Goal: Task Accomplishment & Management: Complete application form

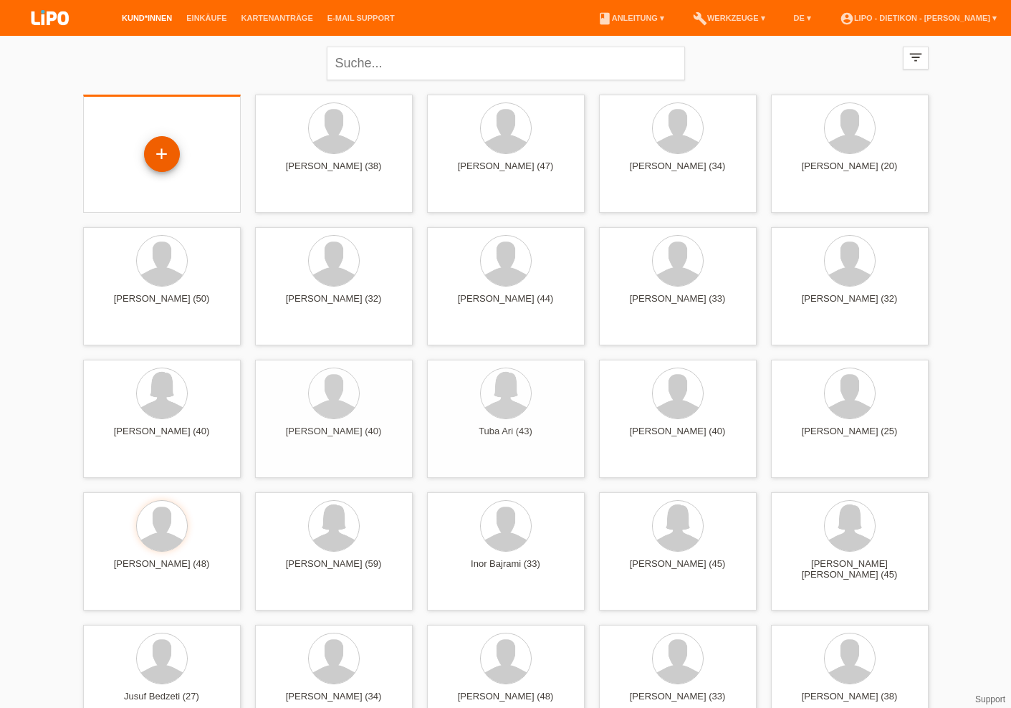
click at [168, 160] on div "+" at bounding box center [162, 154] width 34 height 24
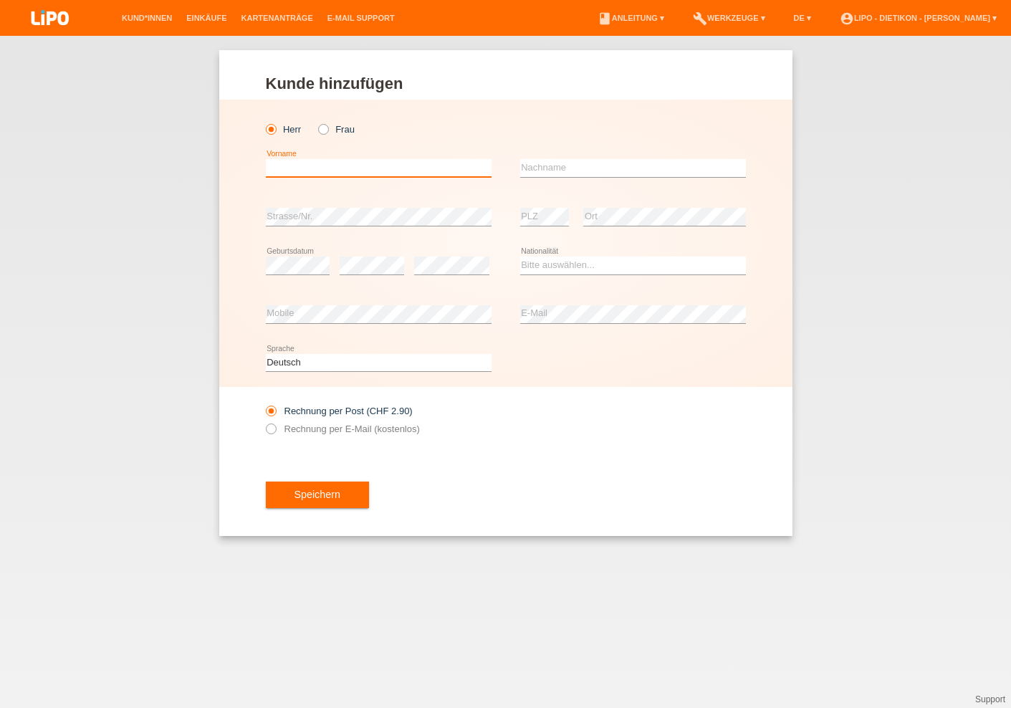
click at [325, 167] on input "text" at bounding box center [379, 168] width 226 height 18
click at [327, 125] on input "Frau" at bounding box center [322, 128] width 9 height 9
radio input "true"
click at [316, 122] on icon at bounding box center [316, 122] width 0 height 0
click at [323, 133] on input "Frau" at bounding box center [322, 128] width 9 height 9
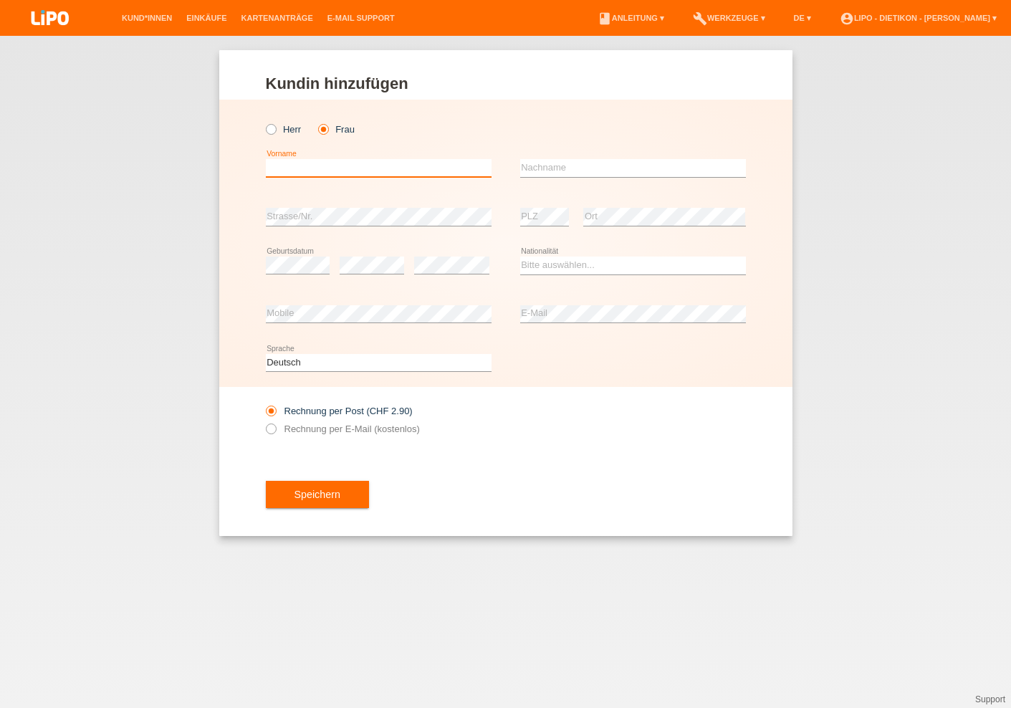
click at [336, 173] on input "text" at bounding box center [379, 168] width 226 height 18
type input "S"
type input "Sofia Immacolata Pia"
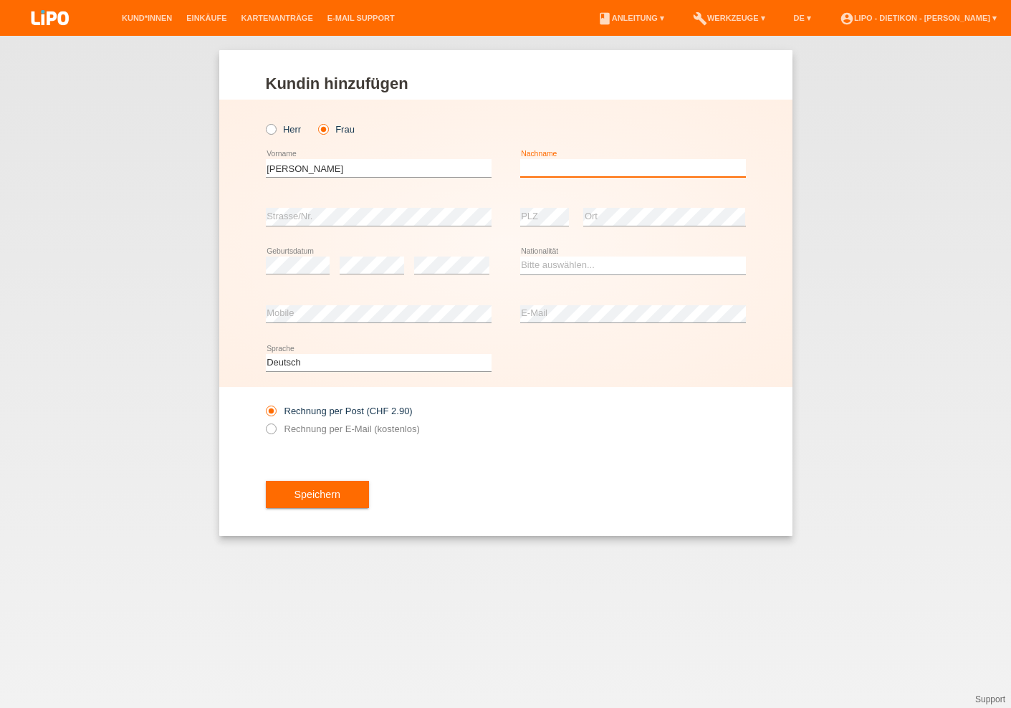
click at [589, 168] on input "text" at bounding box center [633, 168] width 226 height 18
type input "Stracquandaini"
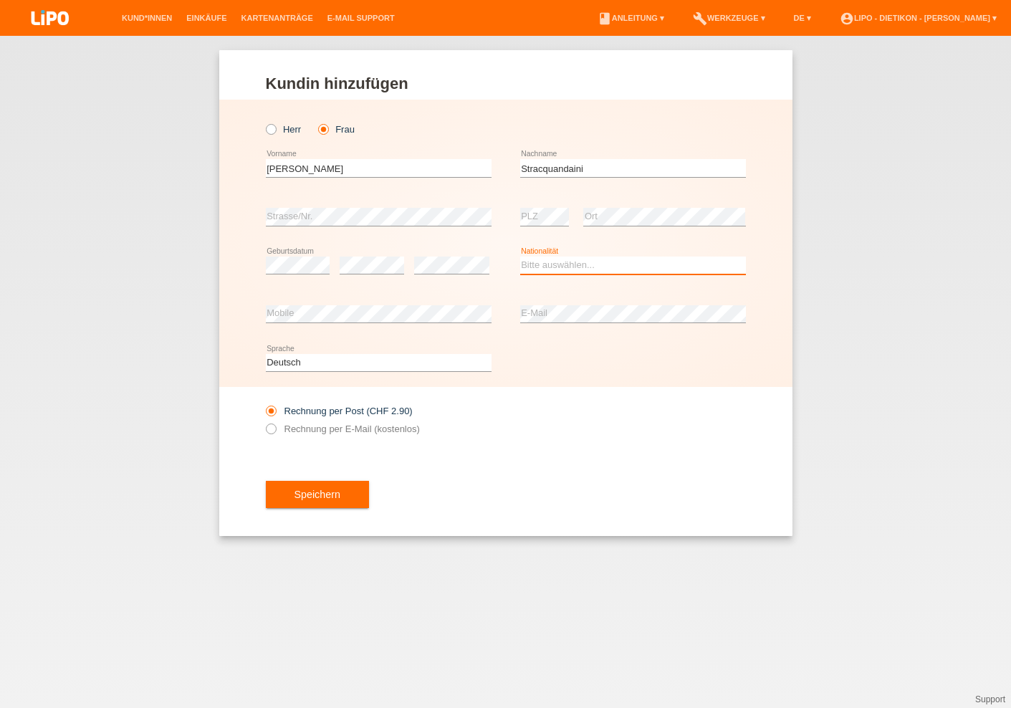
click at [544, 264] on select "Bitte auswählen... Schweiz Deutschland Liechtenstein Österreich ------------ Af…" at bounding box center [633, 264] width 226 height 17
select select "IT"
click at [0, 0] on option "Italien" at bounding box center [0, 0] width 0 height 0
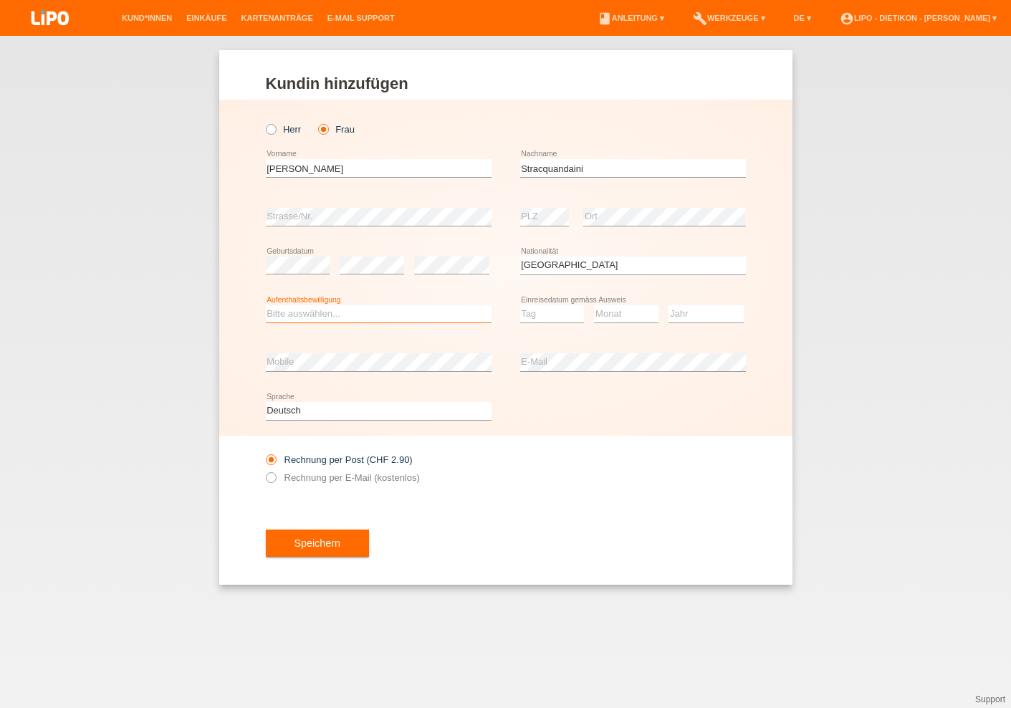
click at [335, 316] on select "Bitte auswählen... C B B - Flüchtlingsstatus Andere" at bounding box center [379, 313] width 226 height 17
select select "C"
click at [0, 0] on option "C" at bounding box center [0, 0] width 0 height 0
click at [555, 316] on select "Tag 01 02 03 04 05 06 07 08 09 10 11" at bounding box center [552, 313] width 64 height 17
select select "25"
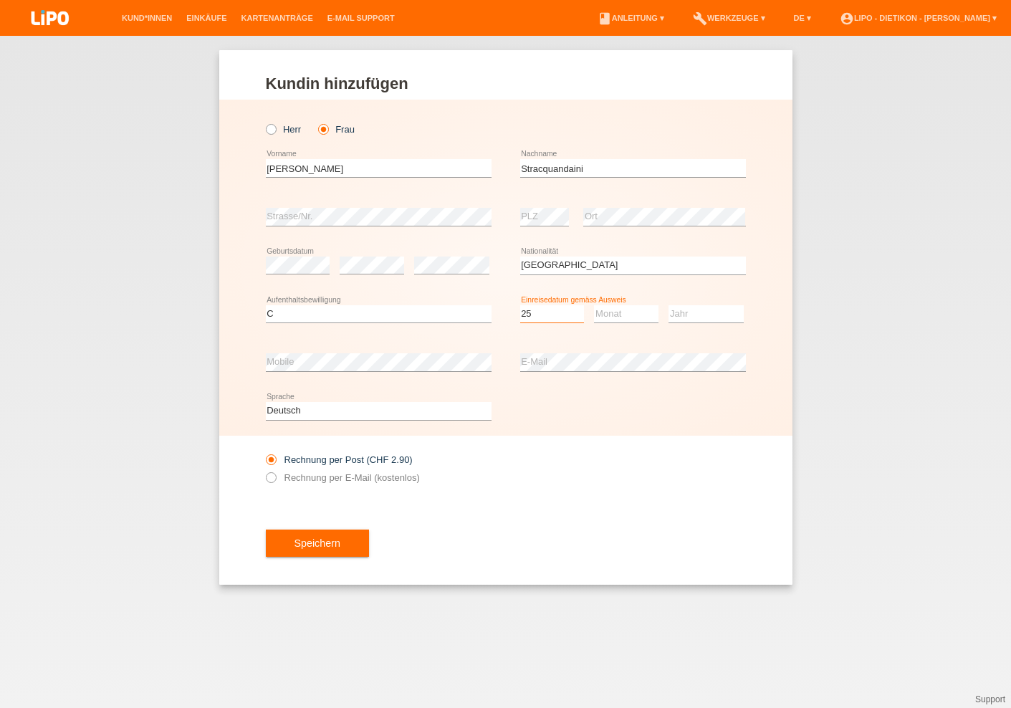
click at [0, 0] on option "25" at bounding box center [0, 0] width 0 height 0
click at [616, 318] on select "Monat 01 02 03 04 05 06 07 08 09 10 11" at bounding box center [626, 313] width 64 height 17
select select "10"
click at [0, 0] on option "10" at bounding box center [0, 0] width 0 height 0
click at [688, 314] on select "Jahr 2025 2024 2023 2022 2021 2020 2019 2018 2017 2016 2015 2014 2013 2012 2011…" at bounding box center [705, 313] width 75 height 17
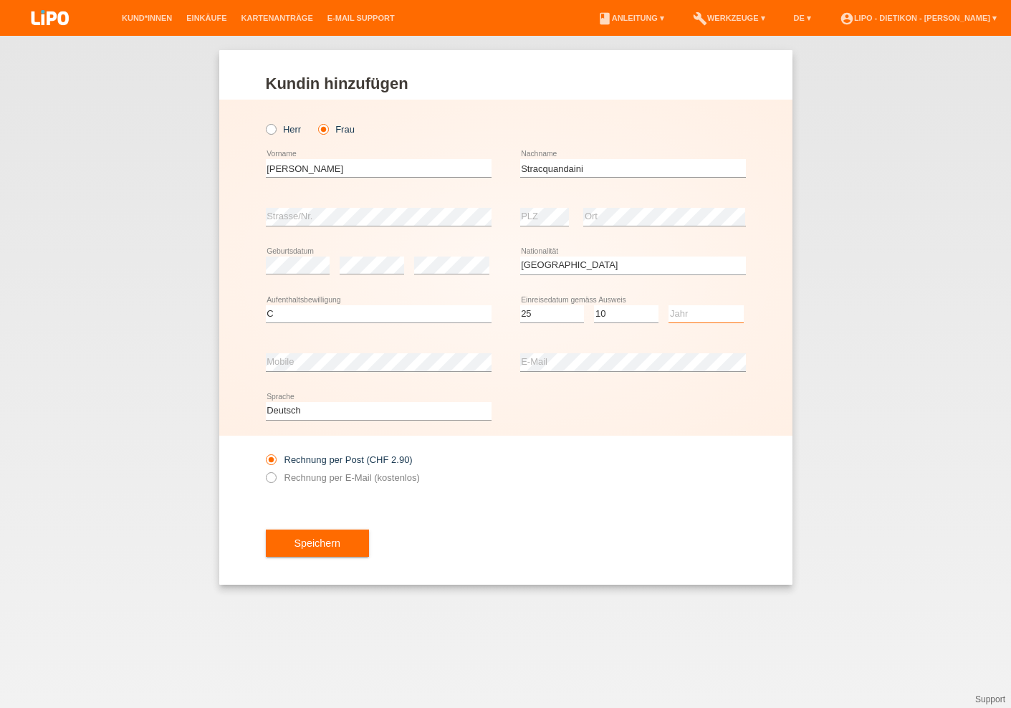
select select "2017"
click at [0, 0] on option "2017" at bounding box center [0, 0] width 0 height 0
click at [335, 475] on label "Rechnung per E-Mail (kostenlos)" at bounding box center [343, 477] width 154 height 11
click at [275, 475] on input "Rechnung per E-Mail (kostenlos)" at bounding box center [270, 481] width 9 height 18
radio input "true"
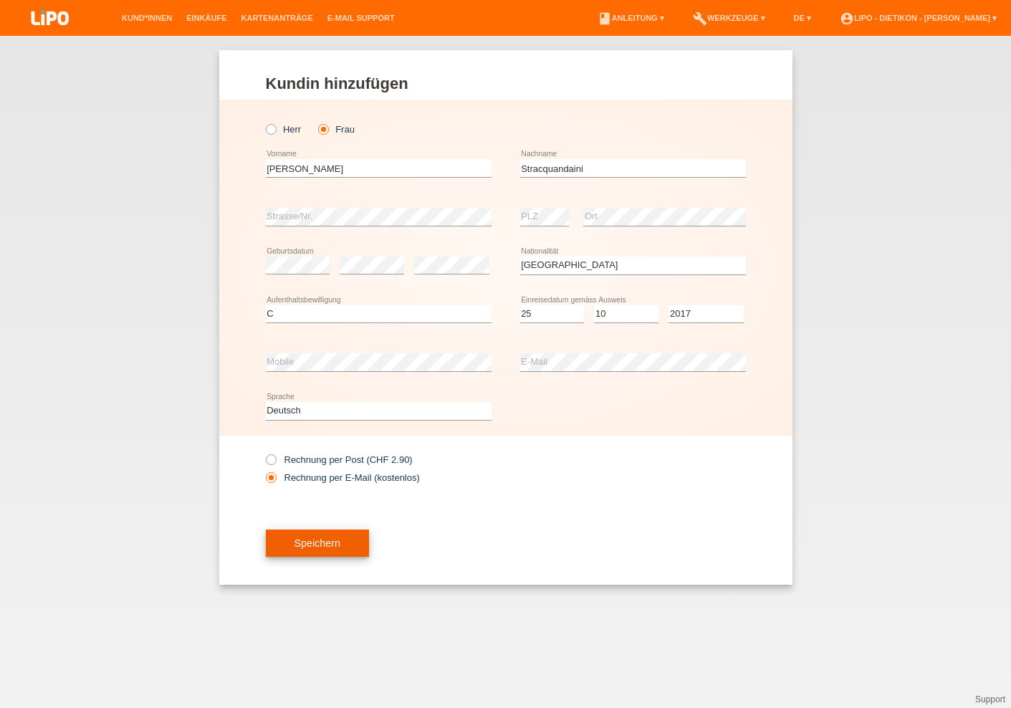
click at [350, 551] on button "Speichern" at bounding box center [317, 542] width 103 height 27
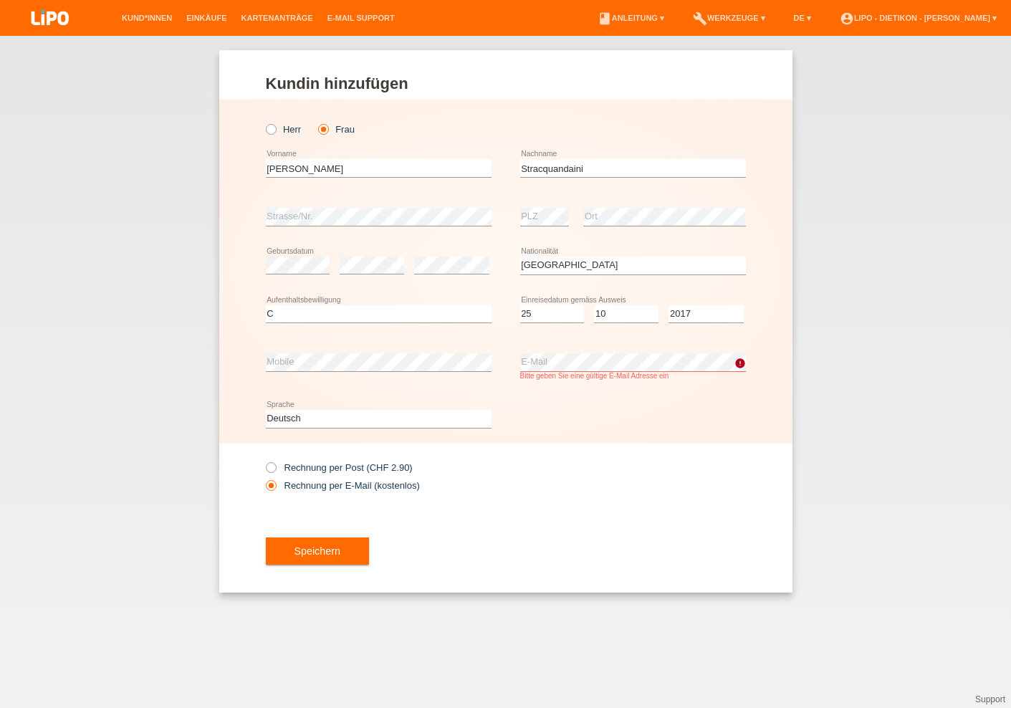
click at [706, 424] on div "Deutsch Français Italiano English error Sprache" at bounding box center [506, 419] width 480 height 49
click at [325, 542] on button "Speichern" at bounding box center [317, 550] width 103 height 27
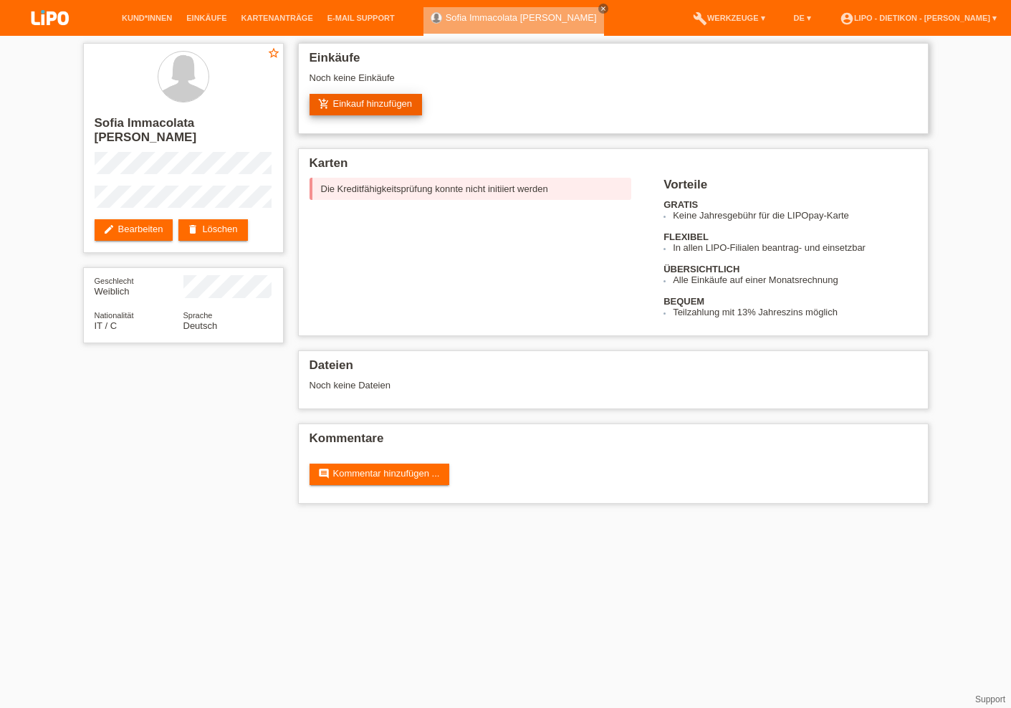
click at [358, 101] on link "add_shopping_cart Einkauf hinzufügen" at bounding box center [365, 104] width 113 height 21
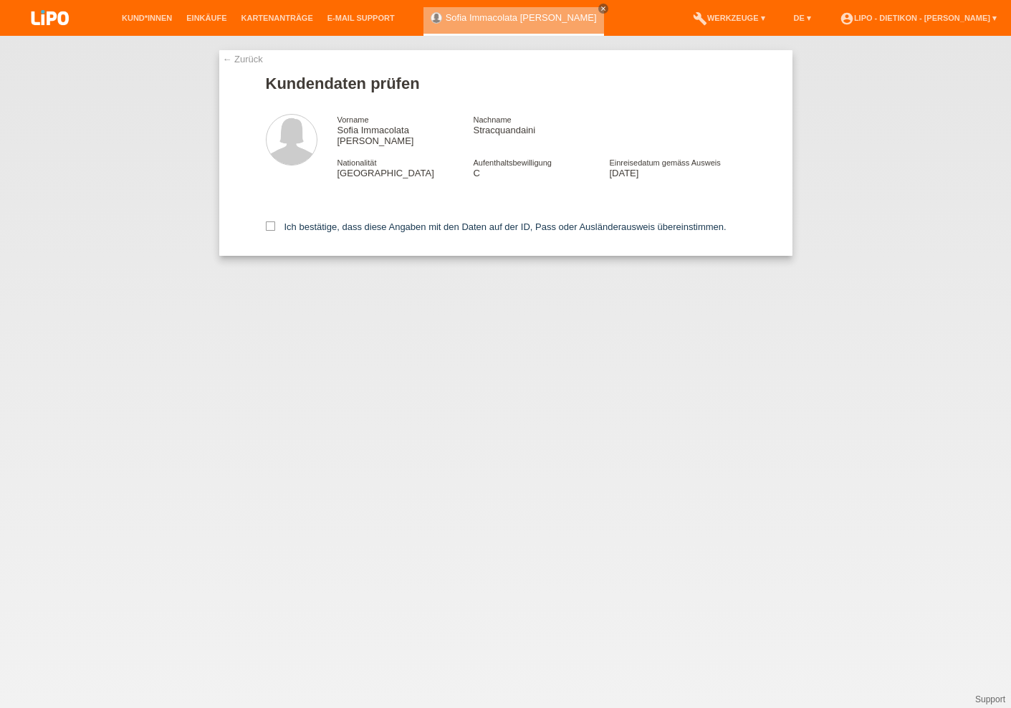
click at [243, 54] on link "← Zurück" at bounding box center [243, 59] width 40 height 11
click at [239, 57] on link "← Zurück" at bounding box center [243, 59] width 40 height 11
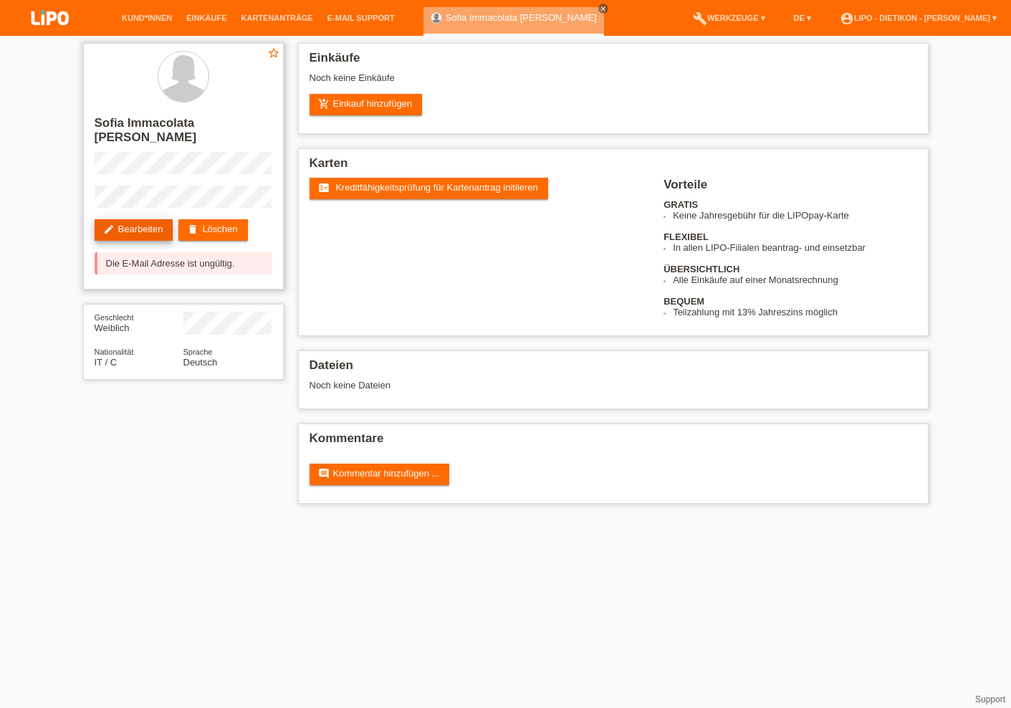
click at [138, 228] on link "edit Bearbeiten" at bounding box center [134, 229] width 79 height 21
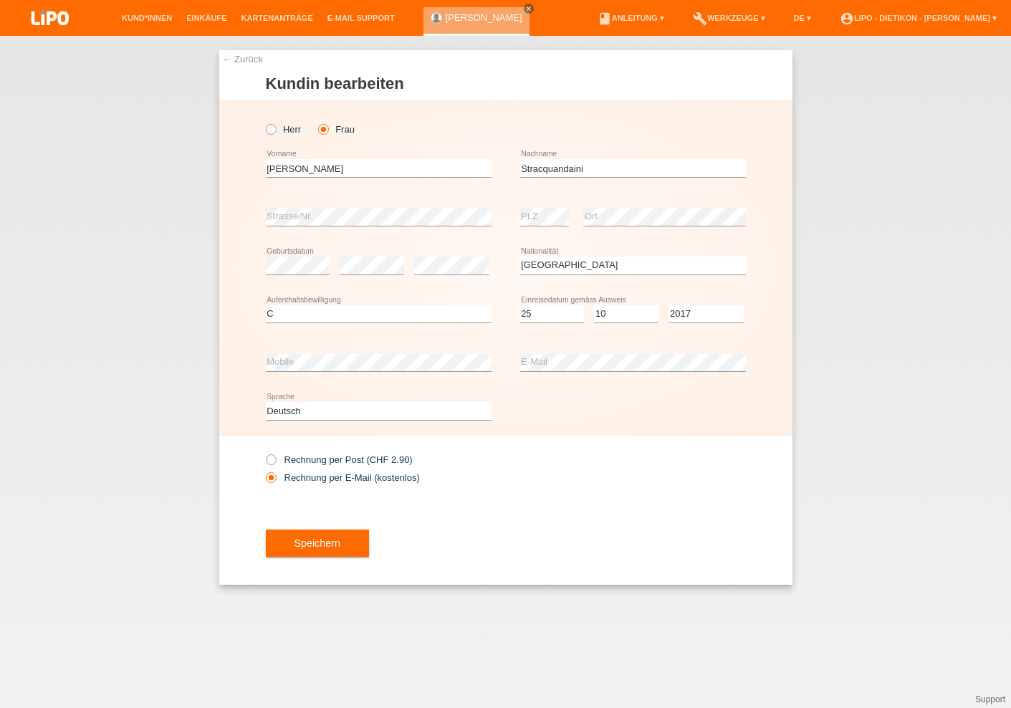
select select "IT"
select select "C"
select select "25"
select select "10"
select select "2017"
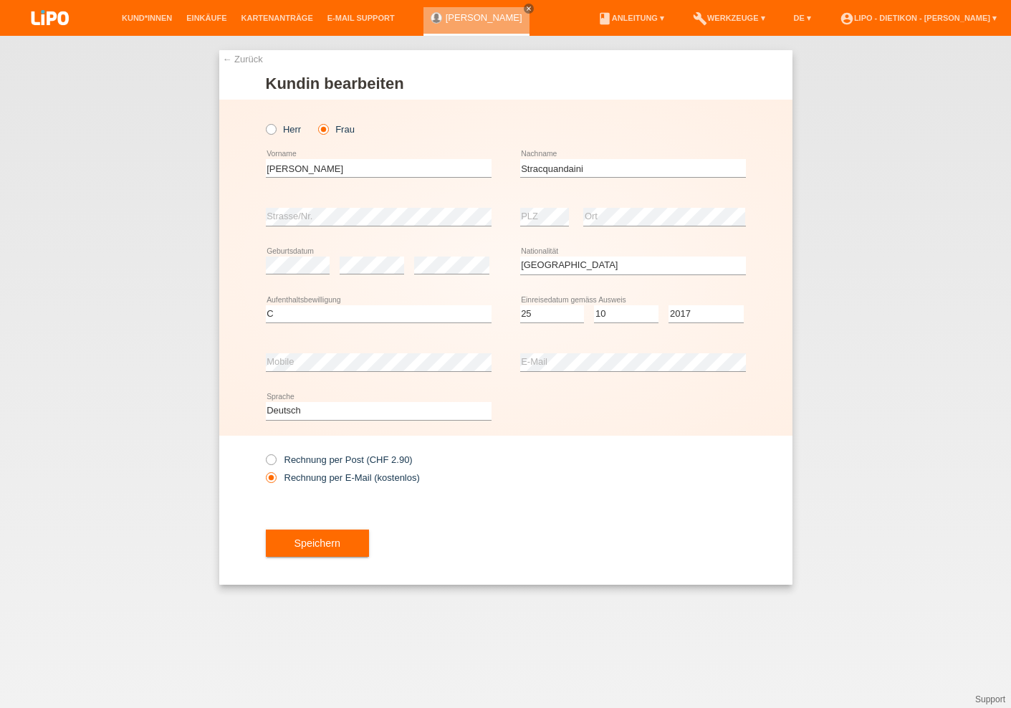
click at [461, 568] on div "Speichern" at bounding box center [506, 542] width 480 height 83
click at [254, 571] on div "← Zurück Kundin bearbeiten Herr Frau C" at bounding box center [505, 317] width 573 height 534
click at [314, 550] on button "Speichern" at bounding box center [317, 542] width 103 height 27
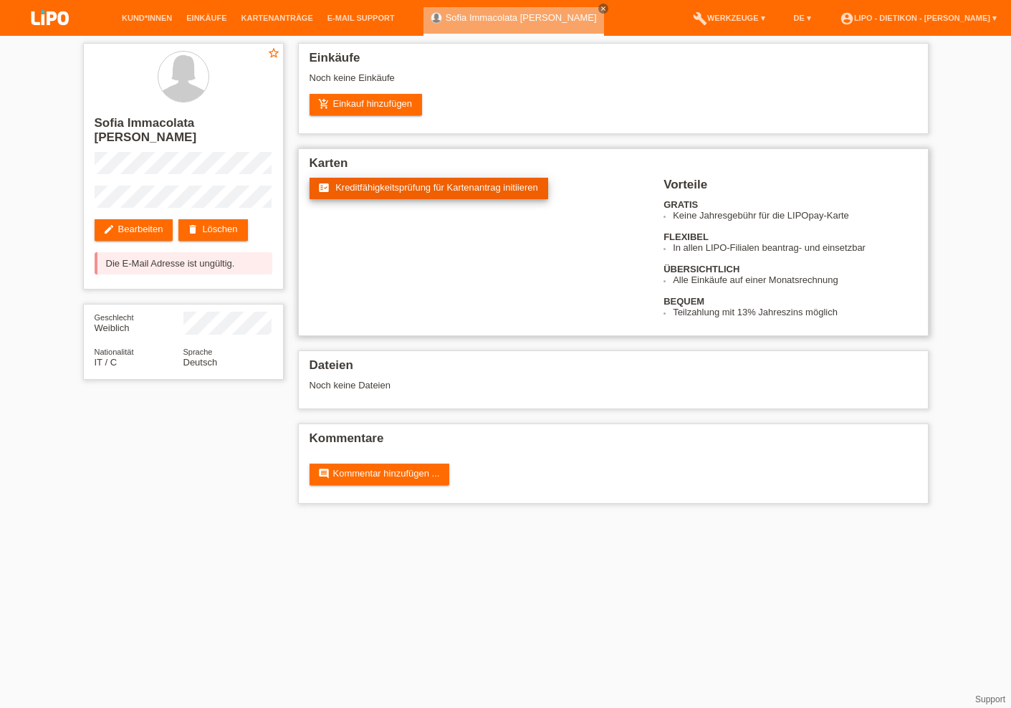
click at [387, 181] on link "fact_check Kreditfähigkeitsprüfung für Kartenantrag initiieren" at bounding box center [428, 188] width 239 height 21
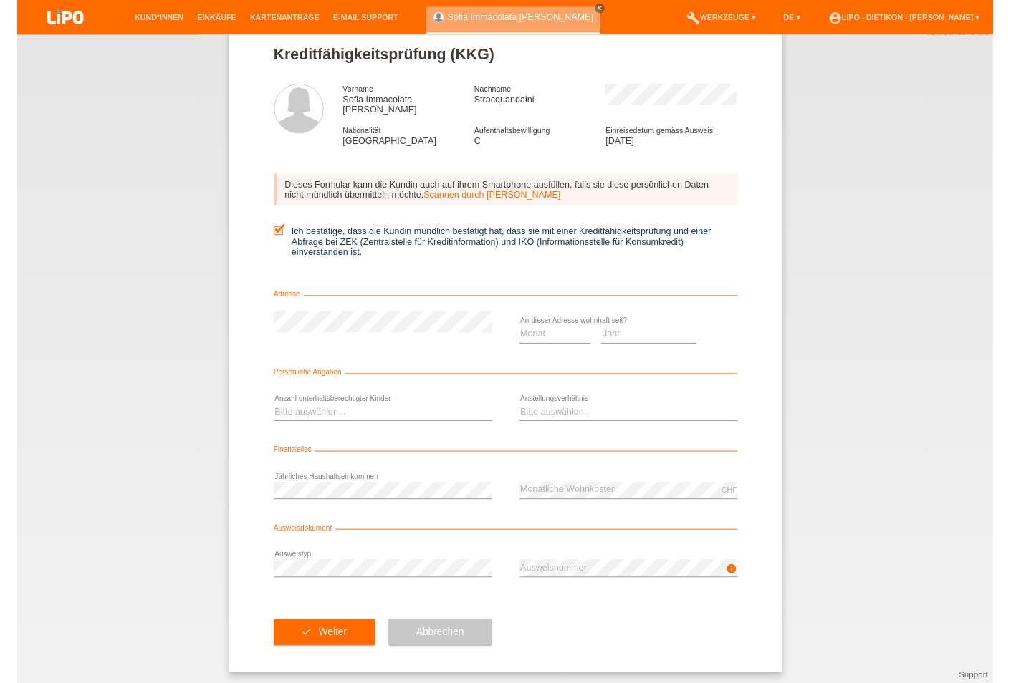
scroll to position [27, 0]
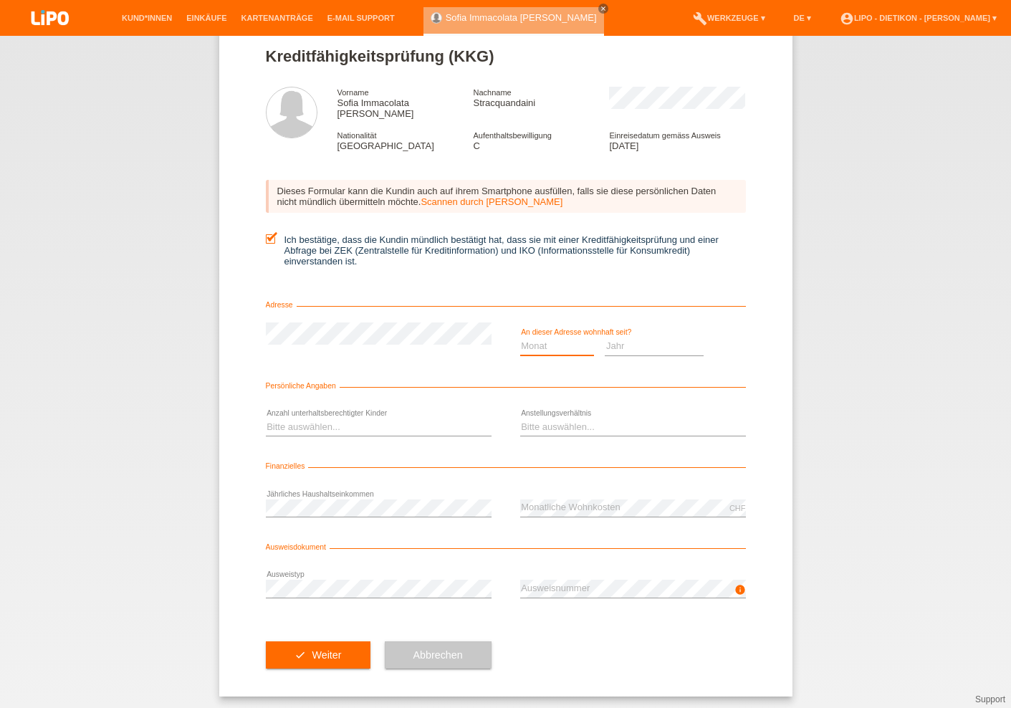
click at [568, 337] on select "Monat 01 02 03 04 05 06 07 08 09 10" at bounding box center [557, 345] width 75 height 17
select select "06"
click at [0, 0] on option "06" at bounding box center [0, 0] width 0 height 0
click at [645, 330] on div "Jahr 2025 2024 2023 2022 2021 2020 2019 2018 2017" at bounding box center [654, 346] width 99 height 49
click at [645, 337] on select "Jahr 2025 2024 2023 2022 2021 2020 2019 2018 2017 2016 2015 2014 2013 2012 2011…" at bounding box center [654, 345] width 99 height 17
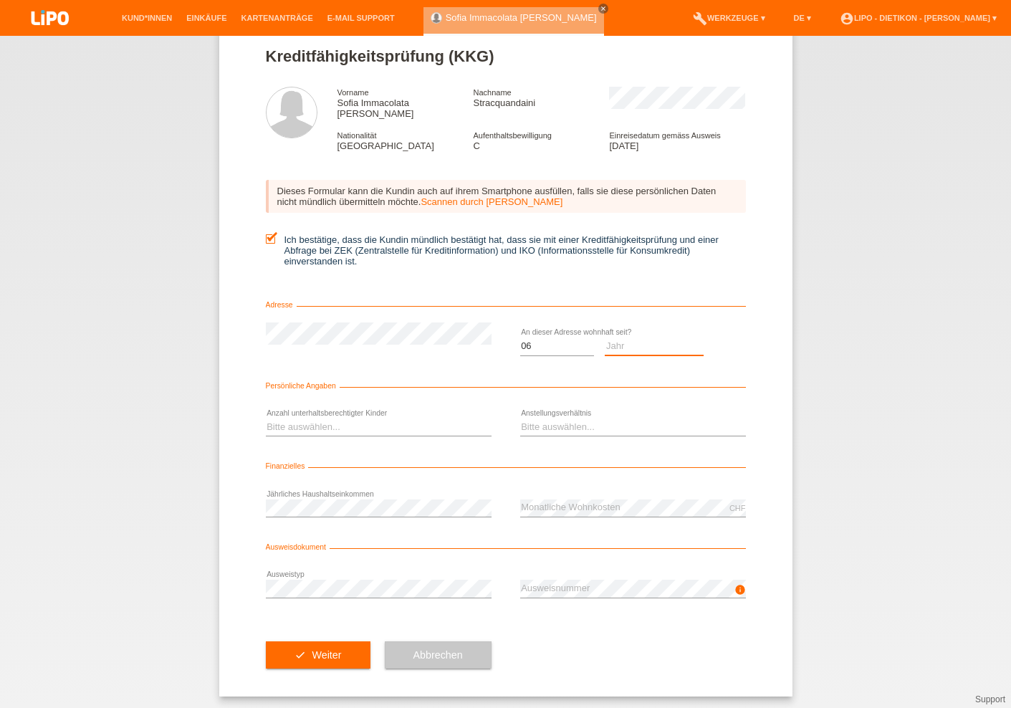
select select "2021"
click at [0, 0] on option "2021" at bounding box center [0, 0] width 0 height 0
click at [471, 425] on select "Bitte auswählen... 0 1 2 3 4 5 6 7 8 9" at bounding box center [379, 426] width 226 height 17
select select "0"
click at [0, 0] on option "0" at bounding box center [0, 0] width 0 height 0
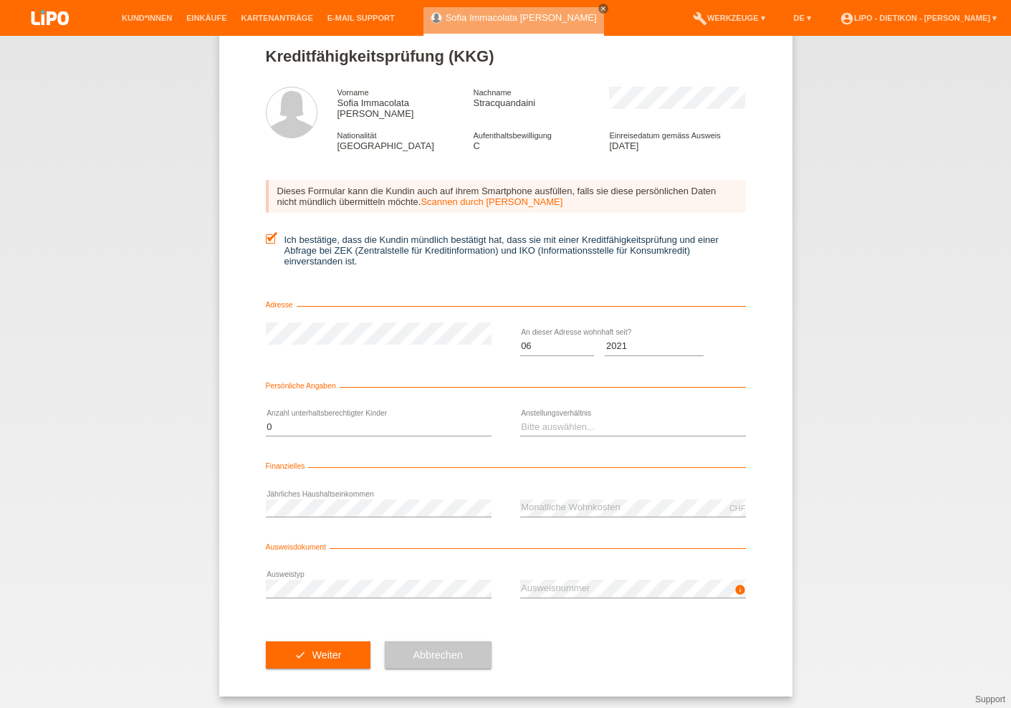
click at [585, 412] on div "Bitte auswählen... Unbefristet Befristet Lehrling/Student Pensioniert Nicht arb…" at bounding box center [633, 427] width 226 height 49
click at [585, 418] on select "Bitte auswählen... Unbefristet Befristet Lehrling/Student Pensioniert Nicht arb…" at bounding box center [633, 426] width 226 height 17
select select "UNLIMITED"
click at [0, 0] on option "Unbefristet" at bounding box center [0, 0] width 0 height 0
click at [509, 506] on div "error Jährliches Haushaltseinkommen CHF error Monatliche Wohnkosten" at bounding box center [506, 508] width 480 height 49
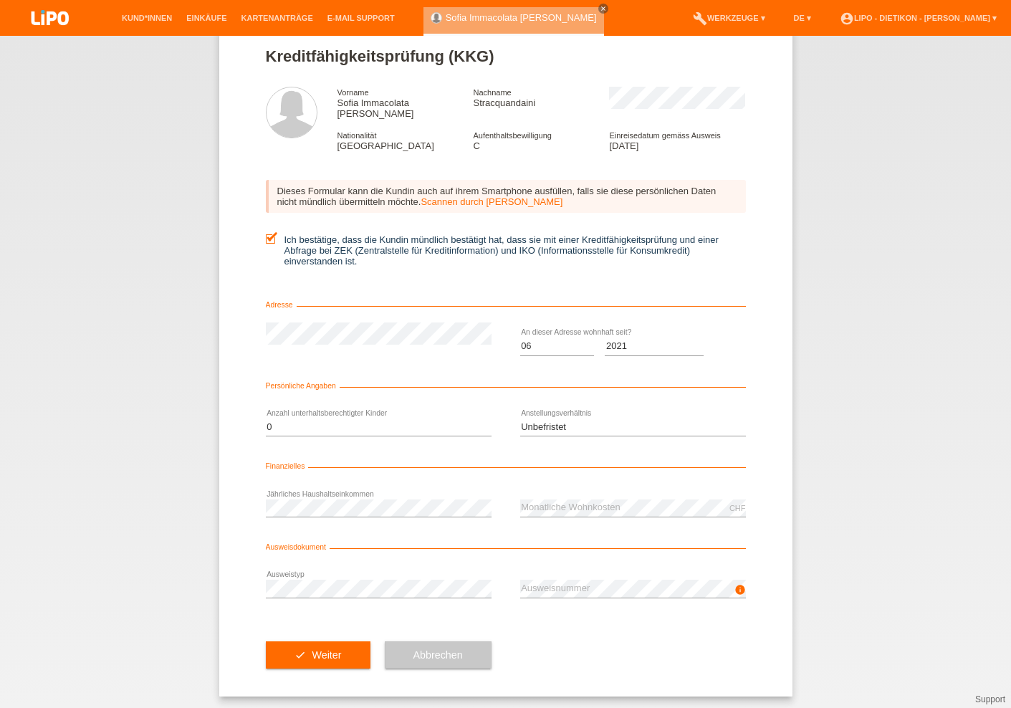
click at [513, 506] on div "error Jährliches Haushaltseinkommen CHF error Monatliche Wohnkosten" at bounding box center [506, 508] width 480 height 49
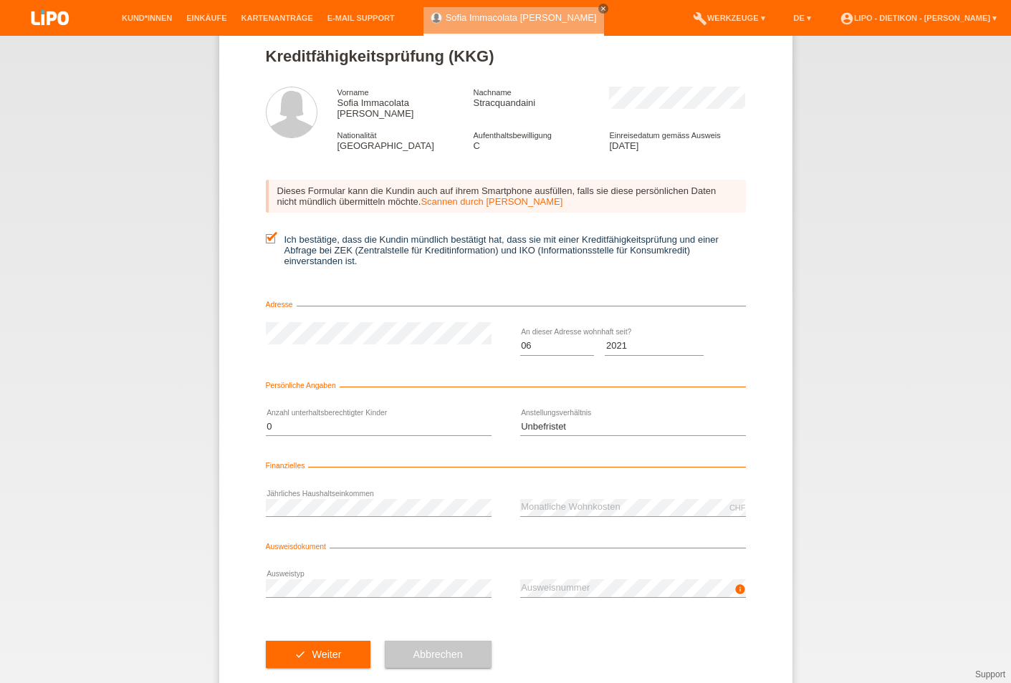
drag, startPoint x: 690, startPoint y: 619, endPoint x: 678, endPoint y: 619, distance: 12.2
click at [678, 619] on div "check Weiter Abbrechen" at bounding box center [506, 654] width 480 height 83
click at [365, 648] on button "check Weiter" at bounding box center [318, 654] width 105 height 27
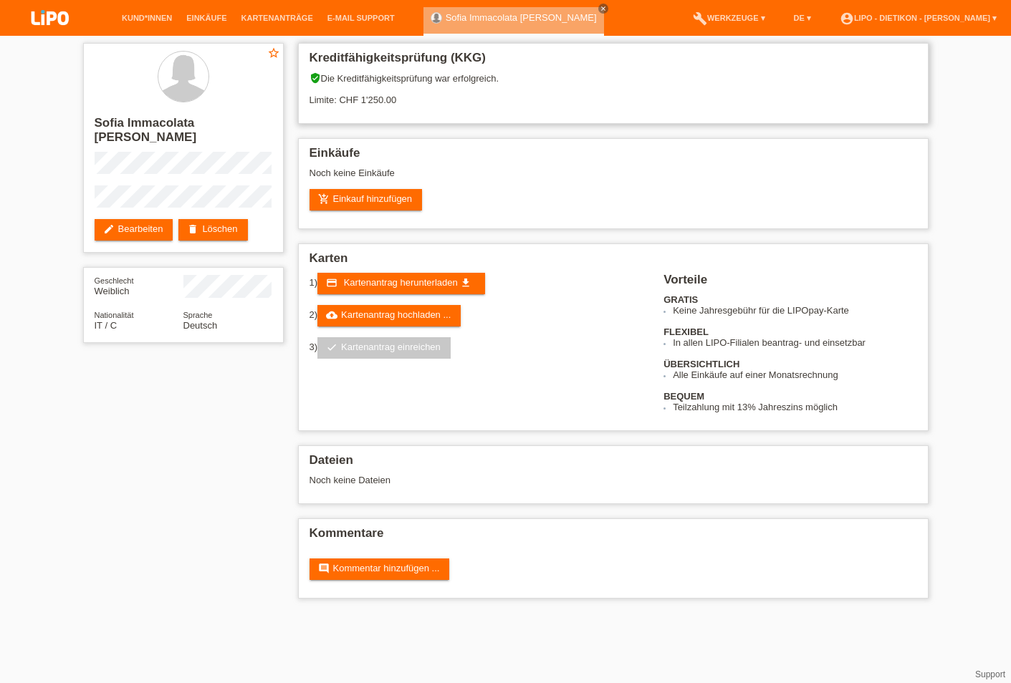
click at [426, 114] on div "verified_user Die Kreditfähigkeitsprüfung war erfolgreich. Limite: CHF 1'250.00" at bounding box center [612, 94] width 607 height 44
click at [399, 101] on div "verified_user Die Kreditfähigkeitsprüfung war erfolgreich. Limite: CHF 1'250.00" at bounding box center [612, 94] width 607 height 44
click at [412, 203] on link "add_shopping_cart Einkauf hinzufügen" at bounding box center [365, 199] width 113 height 21
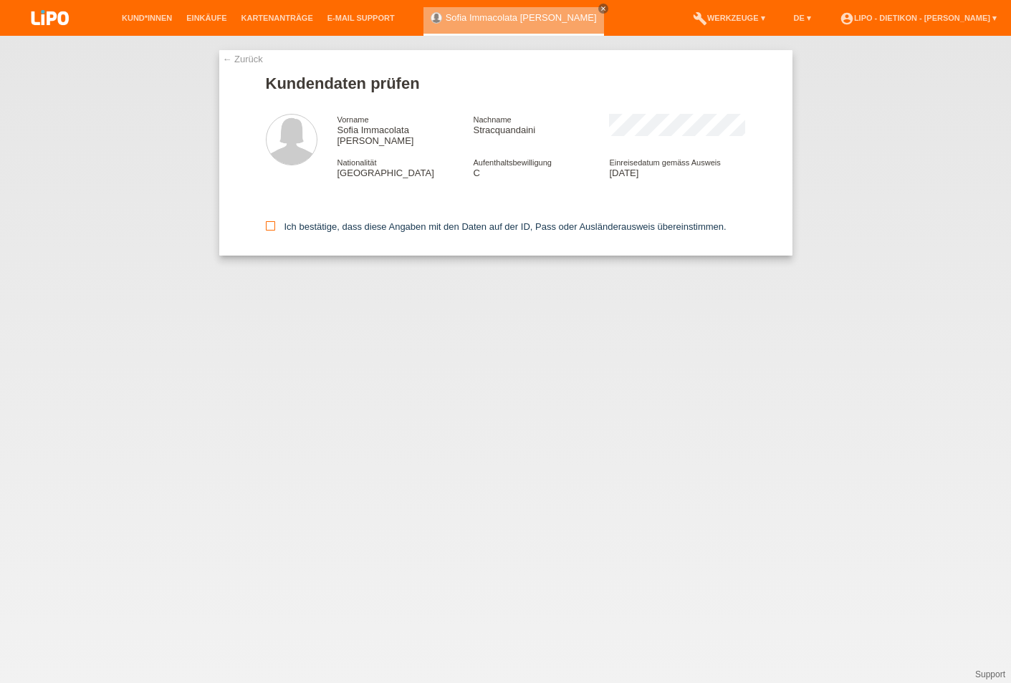
click at [310, 221] on label "Ich bestätige, dass diese Angaben mit den Daten auf der ID, Pass oder Ausländer…" at bounding box center [496, 226] width 461 height 11
click at [275, 221] on input "Ich bestätige, dass diese Angaben mit den Daten auf der ID, Pass oder Ausländer…" at bounding box center [270, 225] width 9 height 9
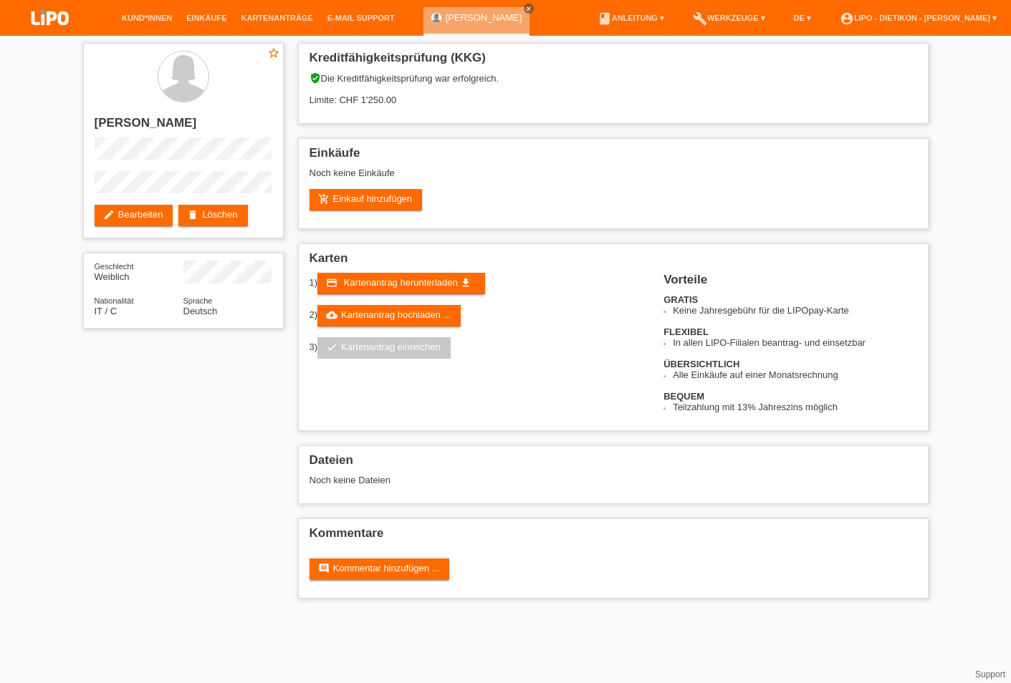
click at [971, 208] on div "star_border [PERSON_NAME] Stracquandaini edit Bearbeiten delete Löschen Geschle…" at bounding box center [505, 324] width 1011 height 577
click at [153, 9] on li "Kund*innen" at bounding box center [147, 18] width 64 height 37
click at [151, 22] on link "Kund*innen" at bounding box center [147, 18] width 64 height 9
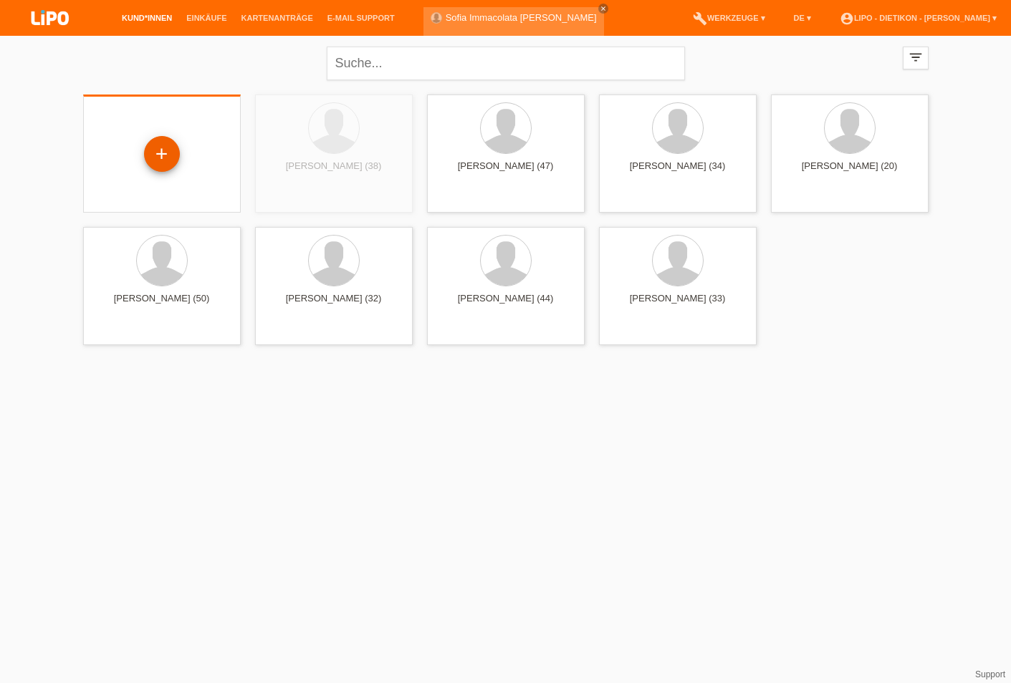
click at [183, 156] on div "+" at bounding box center [162, 155] width 135 height 38
click at [165, 155] on div "+" at bounding box center [162, 154] width 34 height 24
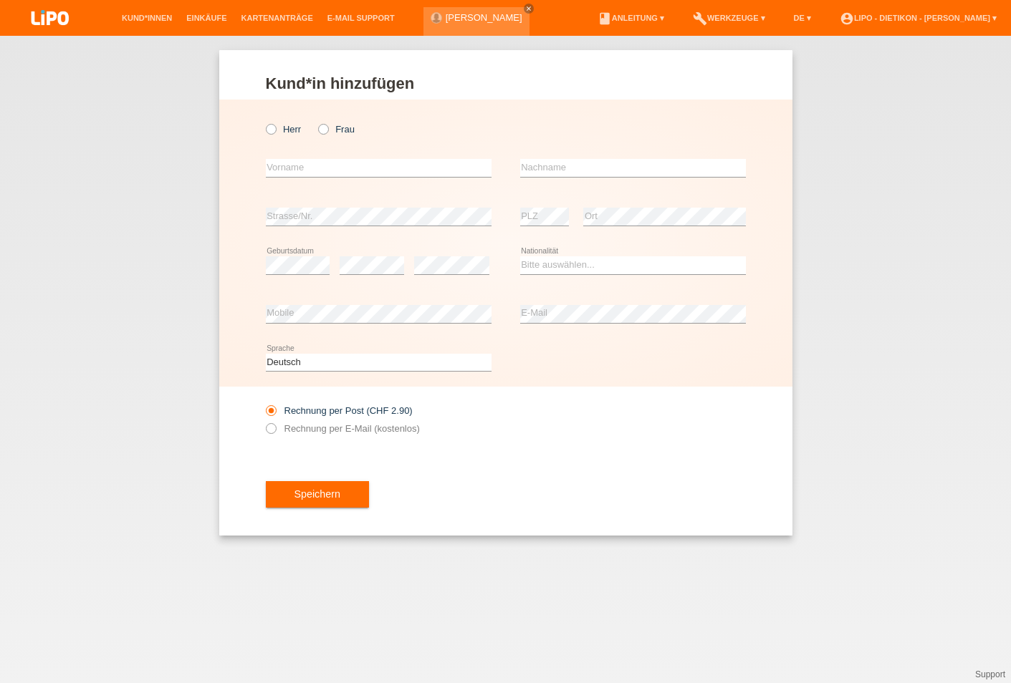
click at [281, 135] on label "Herr" at bounding box center [284, 129] width 36 height 11
click at [275, 133] on input "Herr" at bounding box center [270, 128] width 9 height 9
radio input "true"
click at [263, 122] on icon at bounding box center [263, 122] width 0 height 0
click at [274, 132] on input "Herr" at bounding box center [270, 128] width 9 height 9
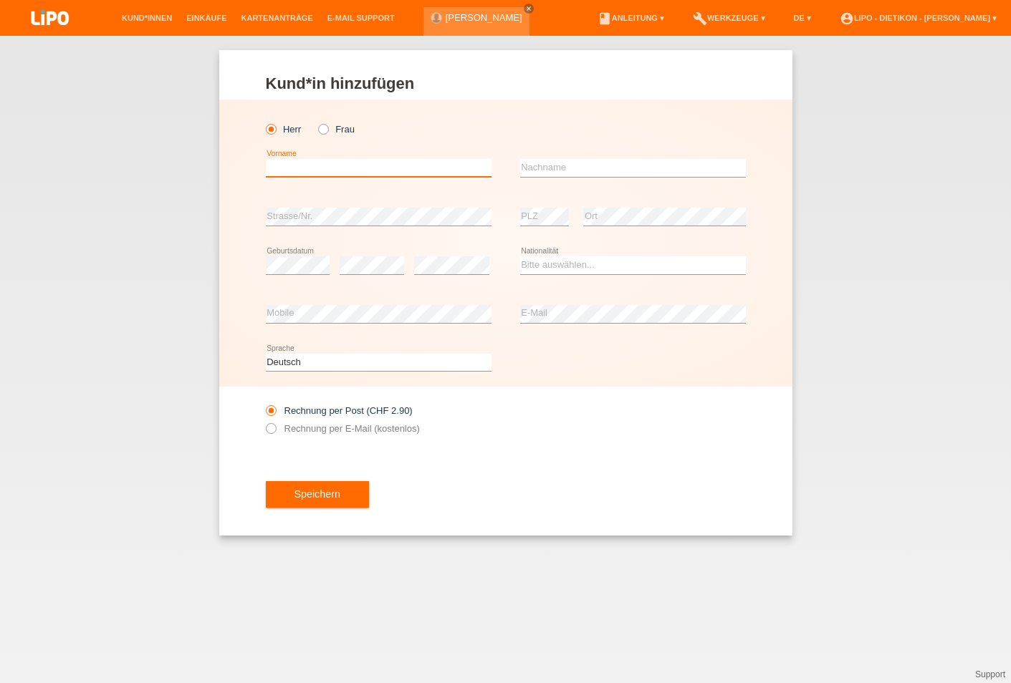
click at [302, 164] on input "text" at bounding box center [379, 168] width 226 height 18
type input "g"
click at [345, 165] on input "Giuse" at bounding box center [379, 168] width 226 height 18
type input "[PERSON_NAME]"
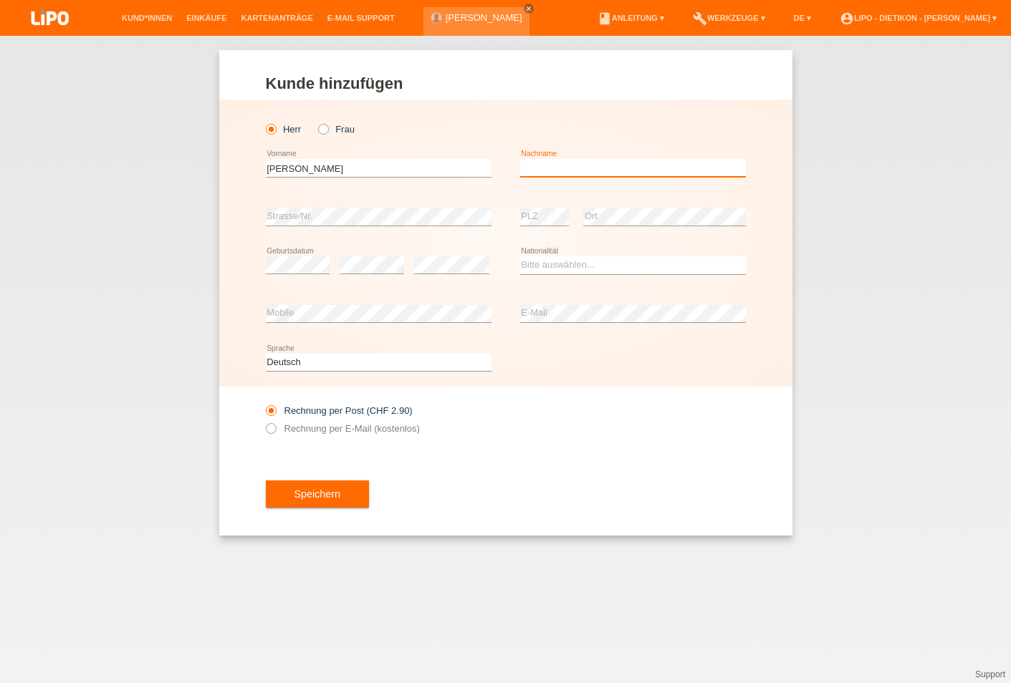
click at [579, 160] on input "text" at bounding box center [633, 168] width 226 height 18
type input "Diena"
click at [479, 647] on div "Kund*in hinzufügen Kunde hinzufügen Kundin hinzufügen Herr Frau Giuseppe error …" at bounding box center [505, 360] width 1011 height 648
click at [366, 256] on div "error" at bounding box center [372, 265] width 64 height 49
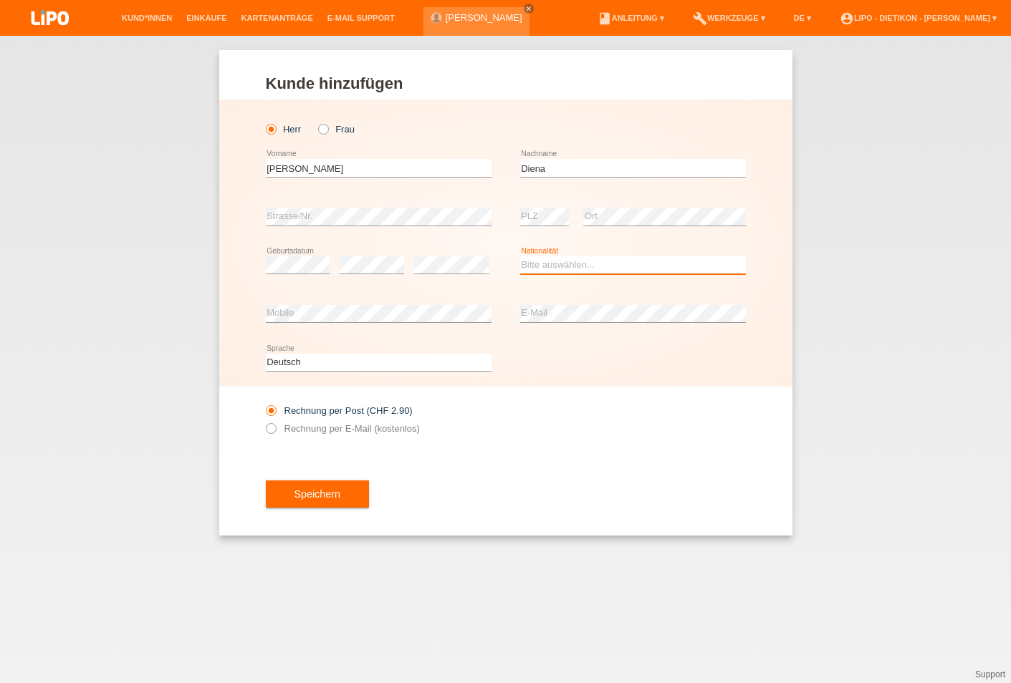
click at [605, 264] on select "Bitte auswählen... Schweiz Deutschland Liechtenstein Österreich ------------ Af…" at bounding box center [633, 264] width 226 height 17
select select "IT"
click at [0, 0] on option "Italien" at bounding box center [0, 0] width 0 height 0
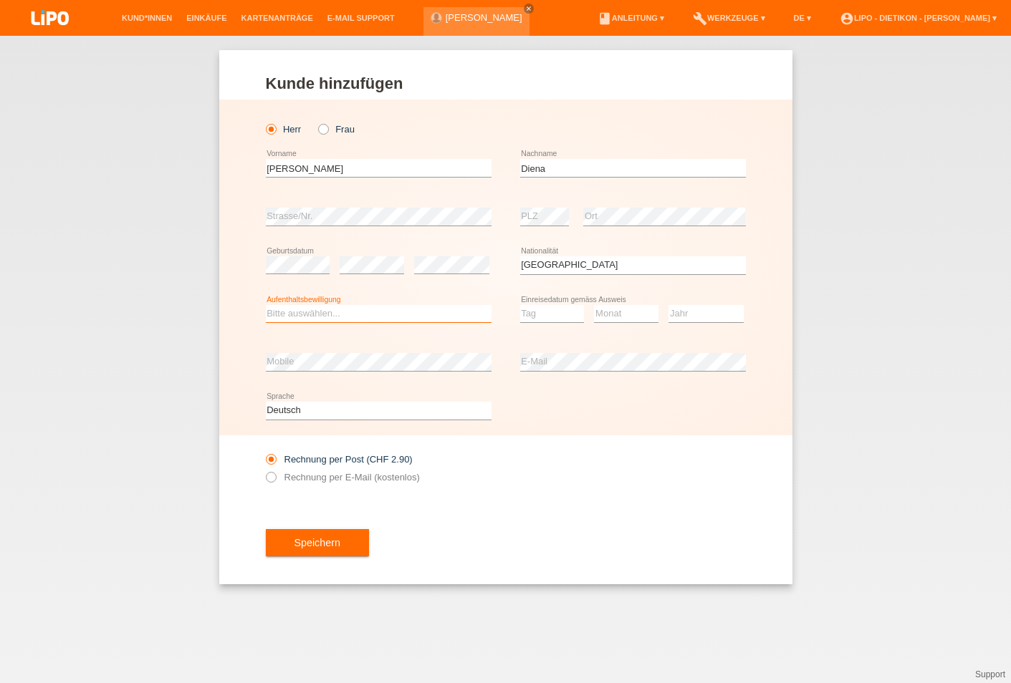
click at [390, 307] on select "Bitte auswählen... C B B - Flüchtlingsstatus Andere" at bounding box center [379, 313] width 226 height 17
select select "C"
click at [0, 0] on option "C" at bounding box center [0, 0] width 0 height 0
click at [529, 322] on select "Tag 01 02 03 04 05 06 07 08 09 10 11" at bounding box center [552, 313] width 64 height 17
select select "01"
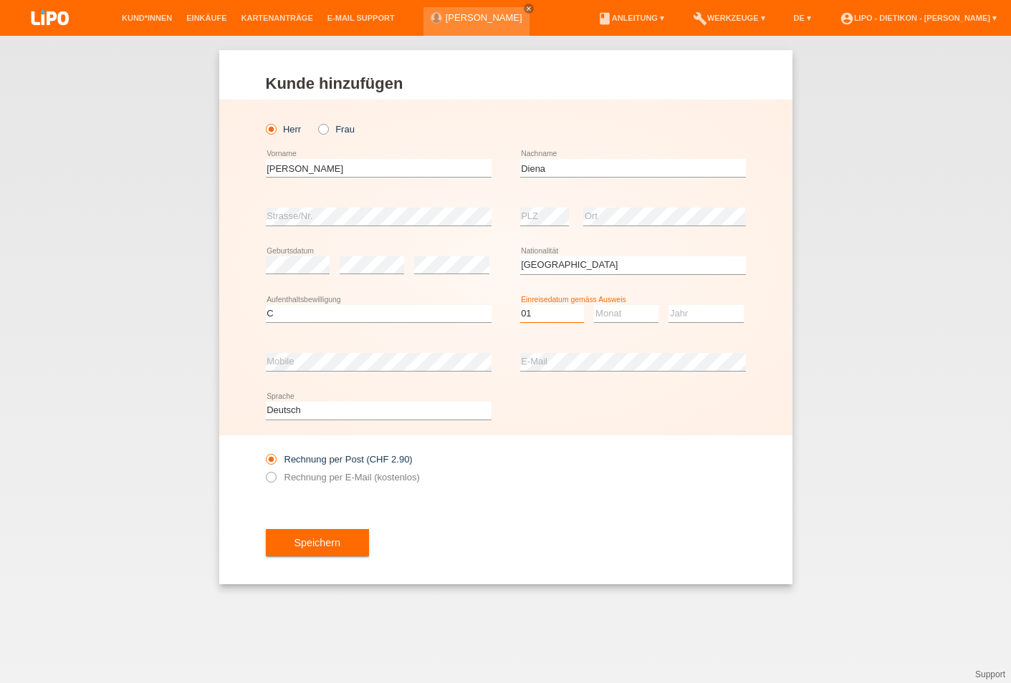
click at [0, 0] on option "01" at bounding box center [0, 0] width 0 height 0
click at [630, 307] on select "Monat 01 02 03 04 05 06 07 08 09 10 11" at bounding box center [626, 313] width 64 height 17
select select "07"
click at [0, 0] on option "07" at bounding box center [0, 0] width 0 height 0
click at [681, 312] on select "Jahr 2025 2024 2023 2022 2021 2020 2019 2018 2017 2016 2015 2014 2013 2012 2011…" at bounding box center [705, 313] width 75 height 17
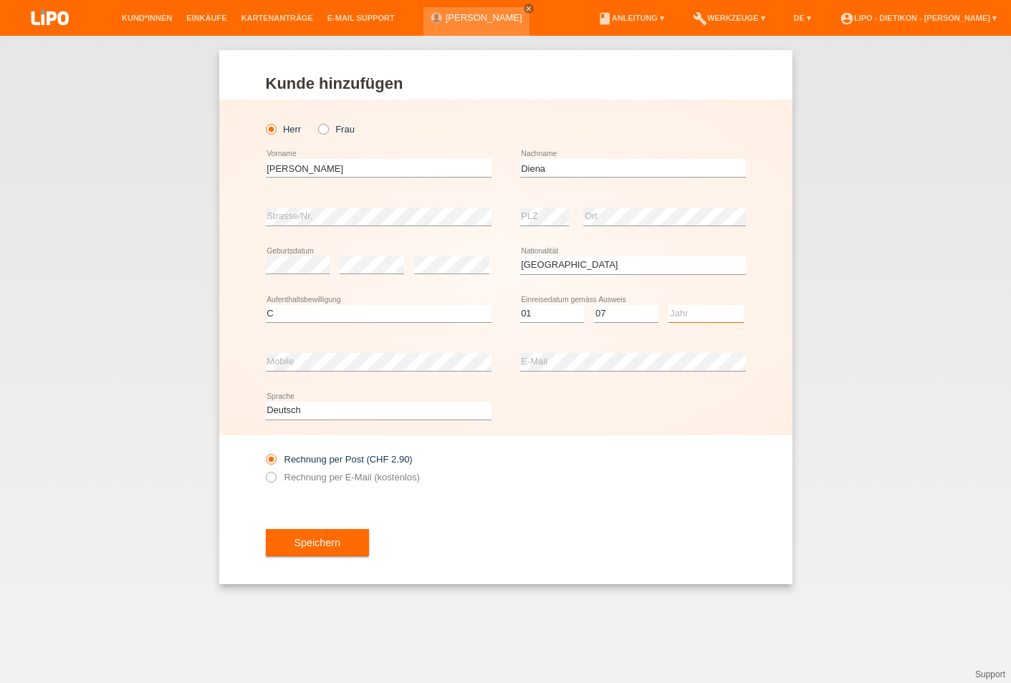
select select "2018"
click at [0, 0] on option "2018" at bounding box center [0, 0] width 0 height 0
click at [409, 481] on label "Rechnung per E-Mail (kostenlos)" at bounding box center [343, 477] width 154 height 11
click at [275, 481] on input "Rechnung per E-Mail (kostenlos)" at bounding box center [270, 481] width 9 height 18
radio input "true"
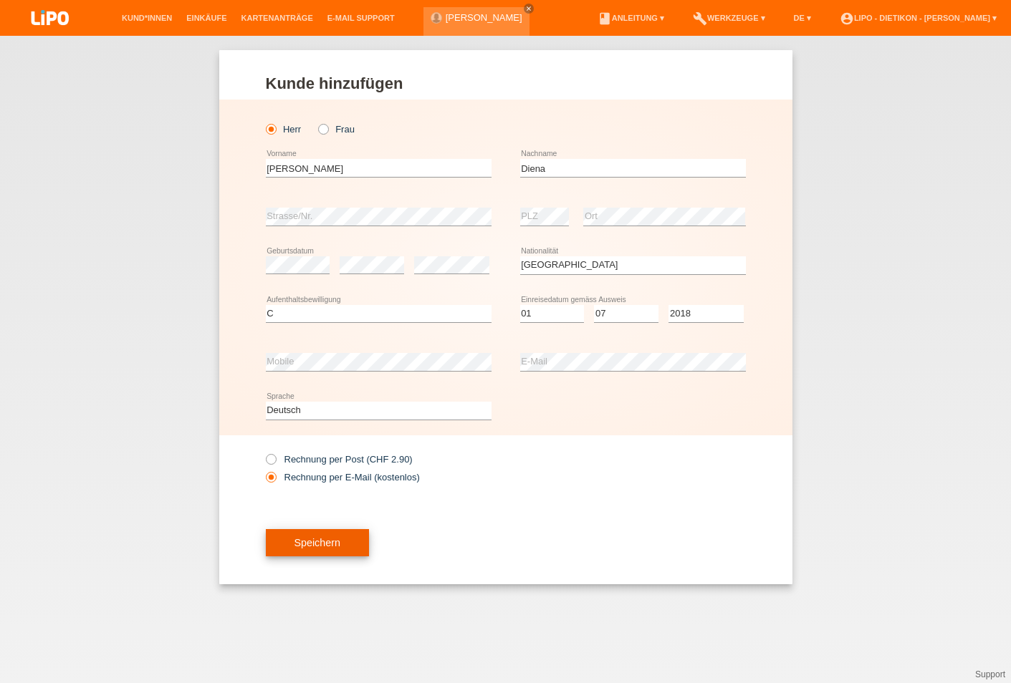
click at [342, 541] on button "Speichern" at bounding box center [317, 542] width 103 height 27
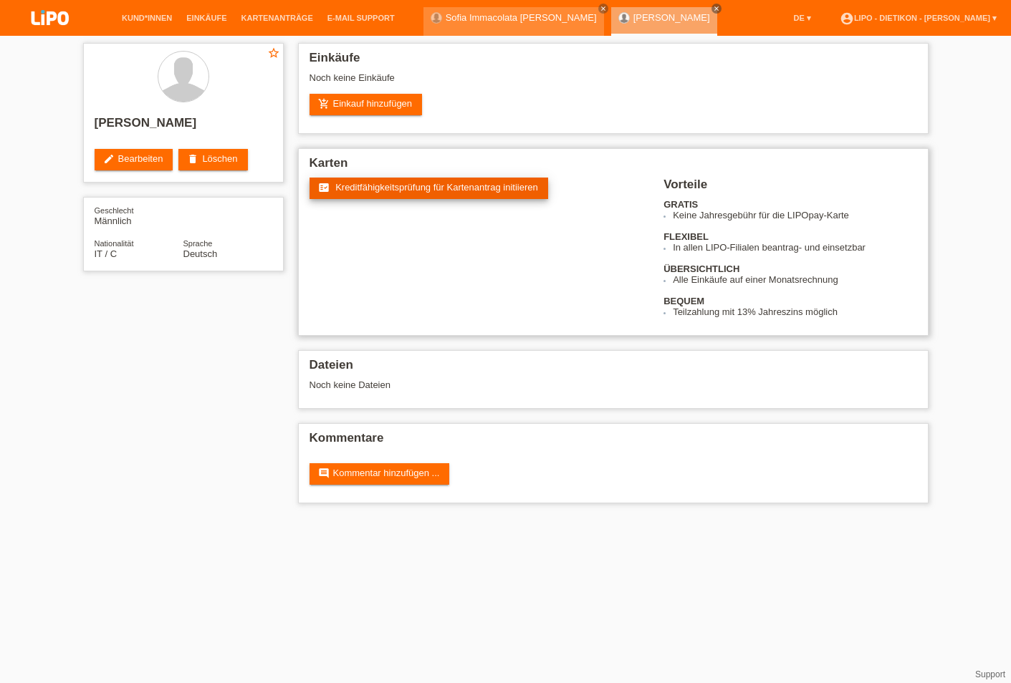
click at [491, 186] on span "Kreditfähigkeitsprüfung für Kartenantrag initiieren" at bounding box center [436, 187] width 203 height 11
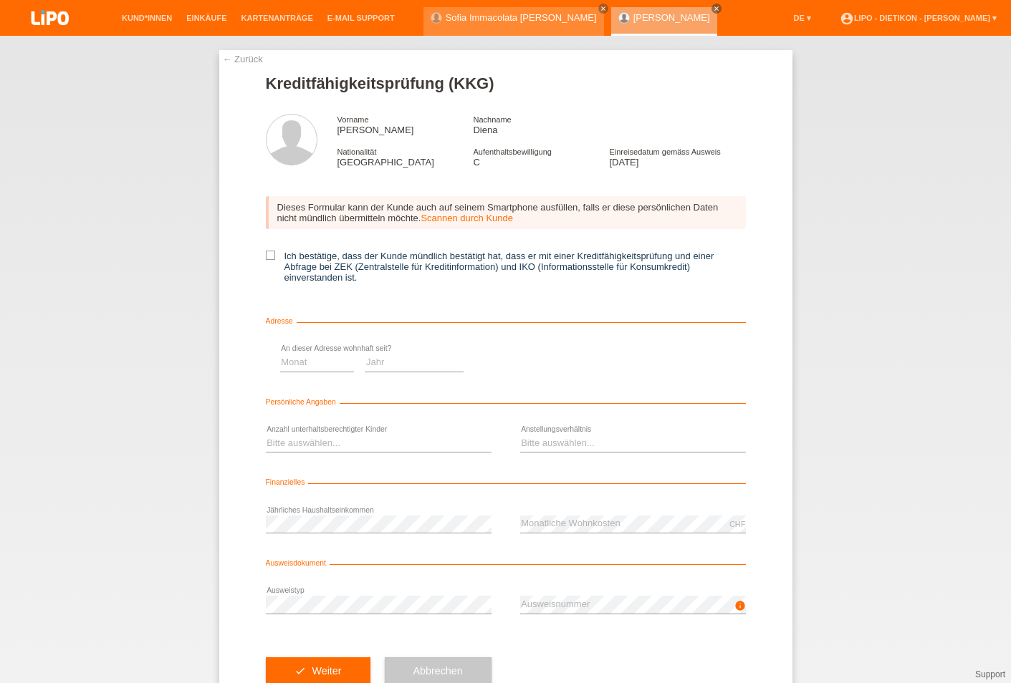
click at [515, 248] on div "Dieses Formular kann der Kunde auch auf seinem Smartphone ausfüllen, falls er d…" at bounding box center [506, 244] width 480 height 125
click at [458, 273] on label "Ich bestätige, dass der Kunde mündlich bestätigt hat, dass er mit einer Kreditf…" at bounding box center [506, 267] width 480 height 32
click at [275, 261] on input "Ich bestätige, dass der Kunde mündlich bestätigt hat, dass er mit einer Kreditf…" at bounding box center [270, 255] width 9 height 9
checkbox input "true"
click at [569, 372] on select "Monat 01 02 03 04 05 06 07 08 09 10" at bounding box center [557, 363] width 75 height 17
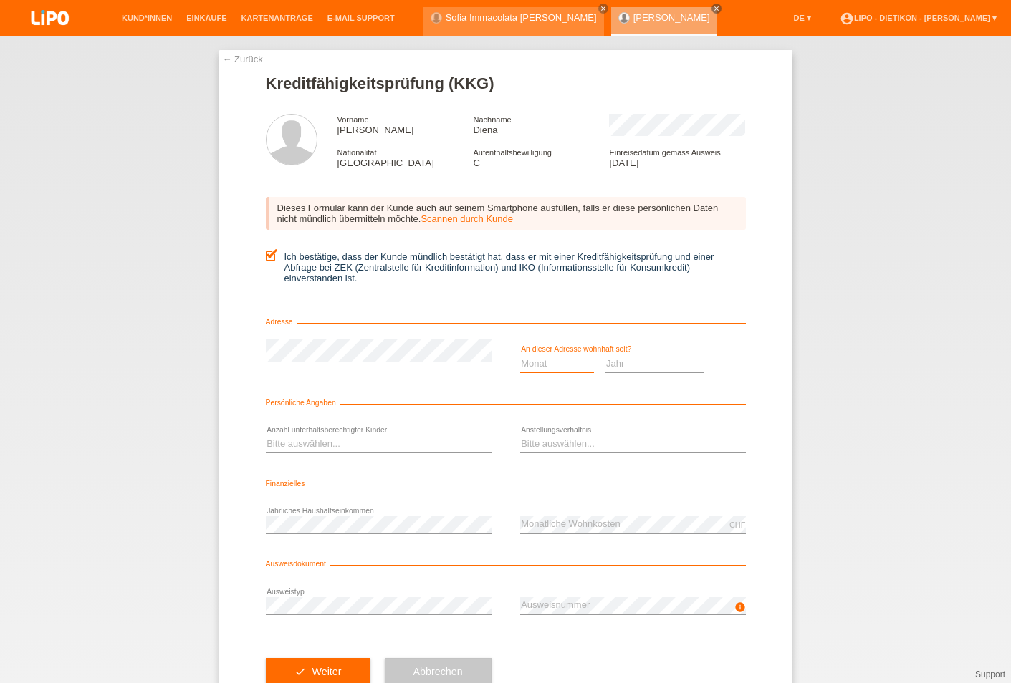
select select "06"
click at [0, 0] on option "06" at bounding box center [0, 0] width 0 height 0
click at [631, 368] on select "Jahr 2025 2024 2023 2022 2021 2020 2019 2018 2017 2016 2015 2014 2013 2012 2011…" at bounding box center [654, 363] width 99 height 17
select select "2022"
click at [0, 0] on option "2022" at bounding box center [0, 0] width 0 height 0
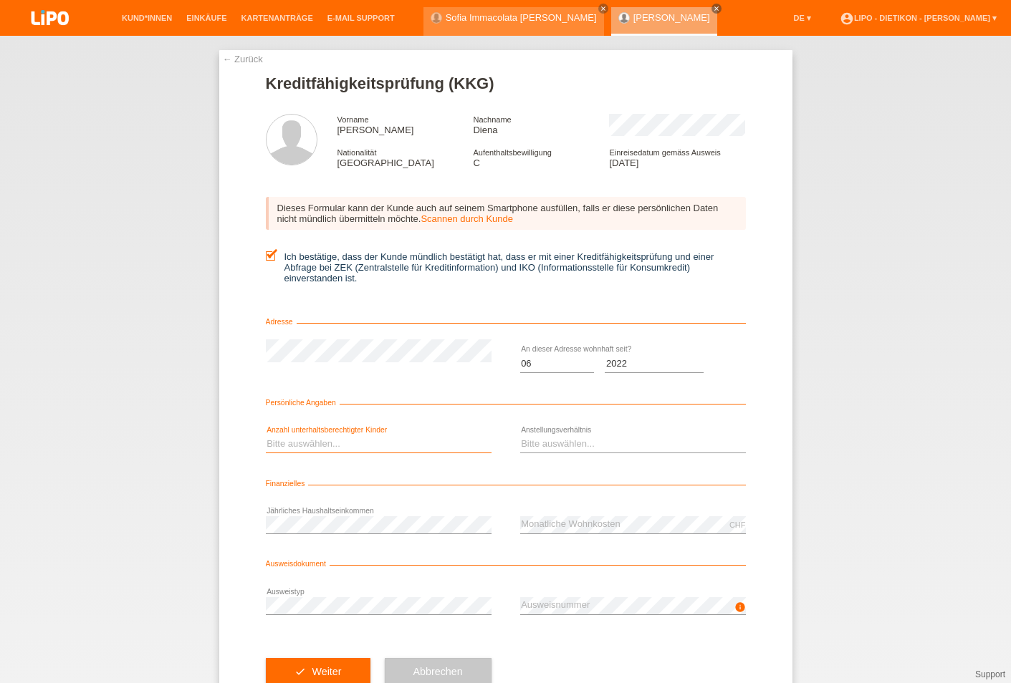
click at [388, 446] on select "Bitte auswählen... 0 1 2 3 4 5 6 7 8 9" at bounding box center [379, 444] width 226 height 17
select select "0"
click at [0, 0] on option "0" at bounding box center [0, 0] width 0 height 0
click at [554, 438] on div "Bitte auswählen... Unbefristet Befristet Lehrling/Student Pensioniert Nicht arb…" at bounding box center [633, 445] width 226 height 49
click at [554, 444] on select "Bitte auswählen... Unbefristet Befristet Lehrling/Student Pensioniert Nicht arb…" at bounding box center [633, 444] width 226 height 17
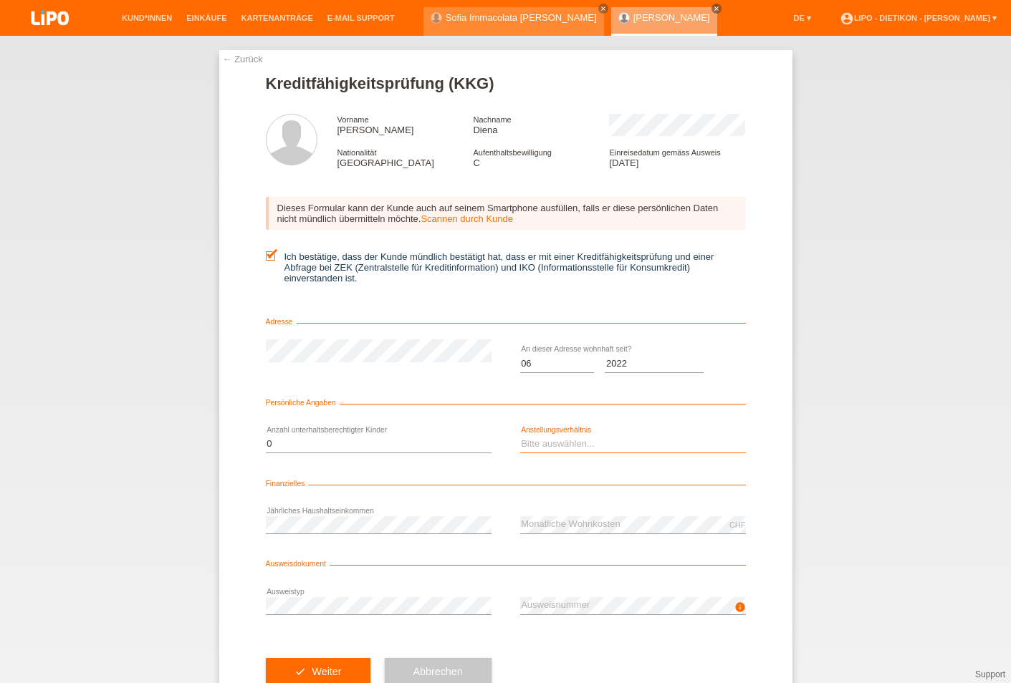
select select "UNLIMITED"
click at [0, 0] on option "Unbefristet" at bounding box center [0, 0] width 0 height 0
click at [569, 597] on div "info error Ausweisnummer" at bounding box center [633, 606] width 226 height 49
click at [571, 601] on div "info error Ausweisnummer" at bounding box center [633, 606] width 226 height 49
click at [562, 643] on div "check Weiter Abbrechen" at bounding box center [506, 671] width 480 height 83
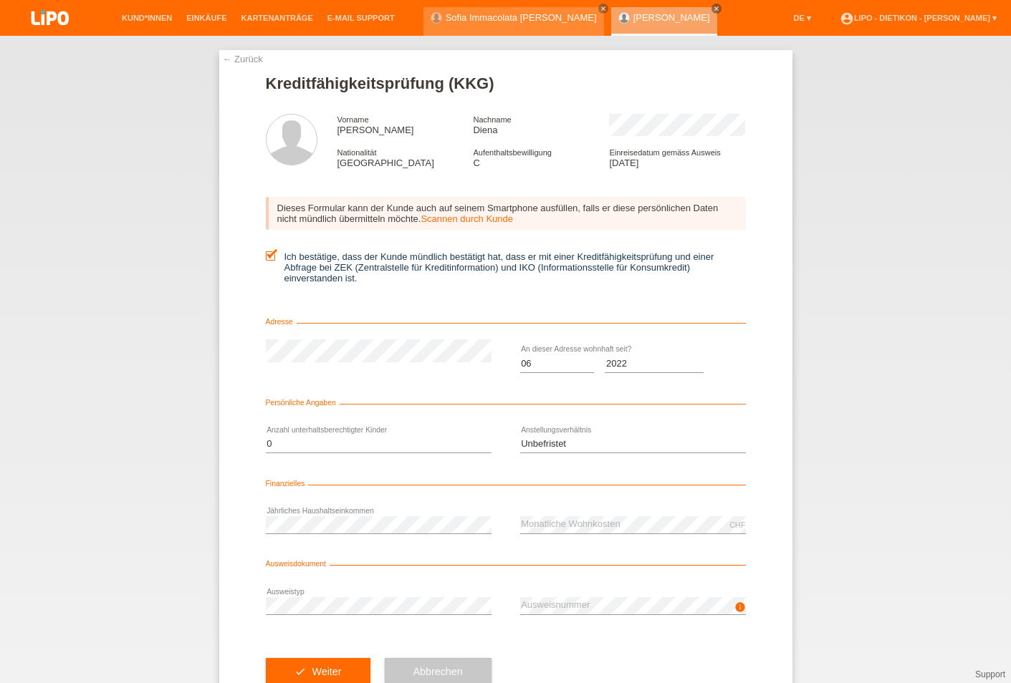
scroll to position [52, 0]
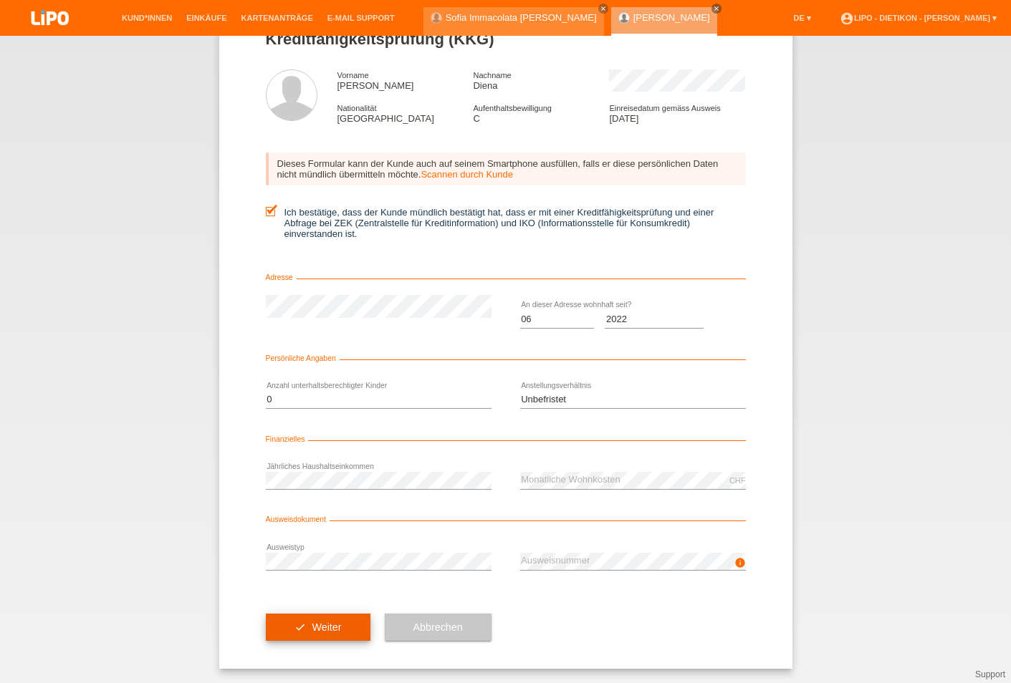
click at [302, 628] on button "check Weiter" at bounding box center [318, 627] width 105 height 27
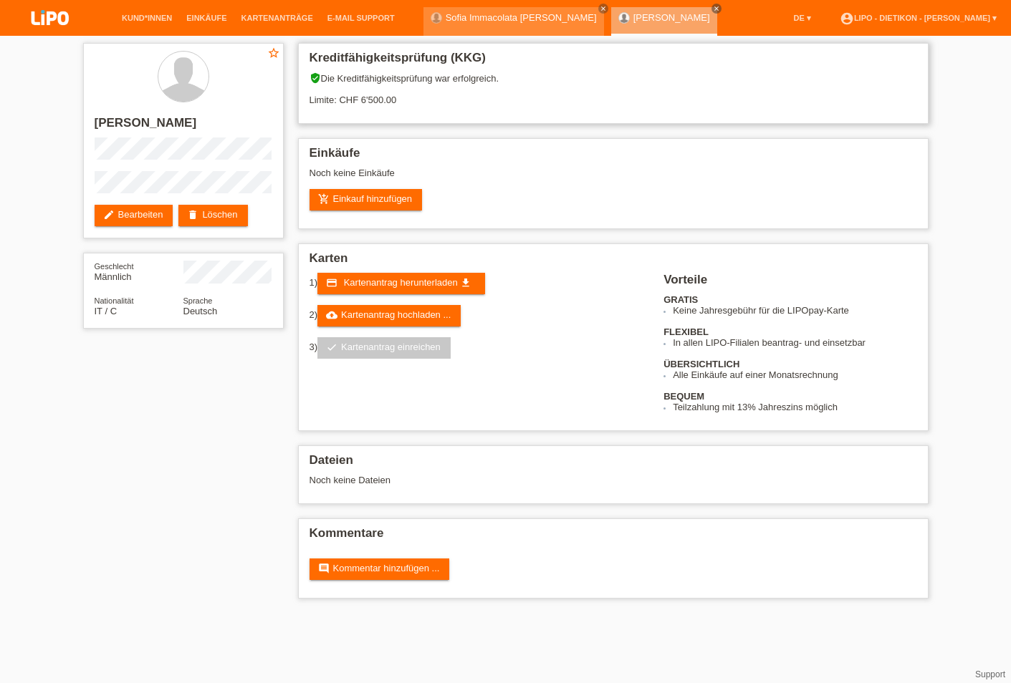
drag, startPoint x: 400, startPoint y: 97, endPoint x: 362, endPoint y: 98, distance: 38.0
click at [362, 98] on div "verified_user Die Kreditfähigkeitsprüfung war erfolgreich. Limite: CHF 6'500.00" at bounding box center [612, 94] width 607 height 44
click at [507, 109] on div "verified_user Die Kreditfähigkeitsprüfung war erfolgreich. Limite: CHF 6'500.00" at bounding box center [612, 94] width 607 height 44
click at [536, 15] on link "Sofia Immacolata [PERSON_NAME]" at bounding box center [521, 17] width 151 height 11
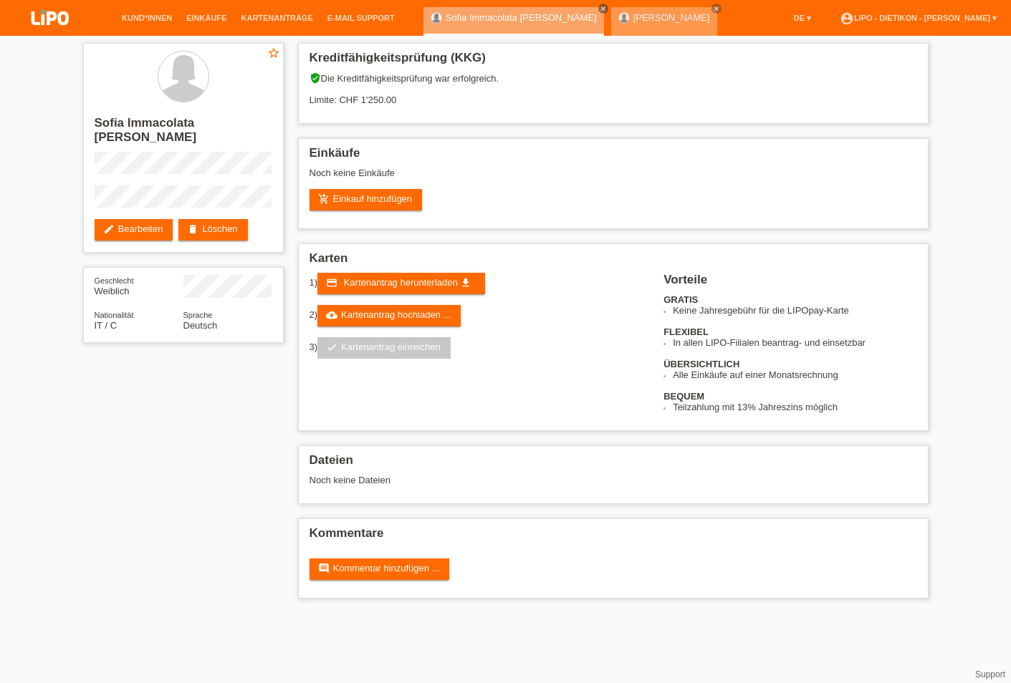
click at [651, 16] on link "[PERSON_NAME]" at bounding box center [671, 17] width 77 height 11
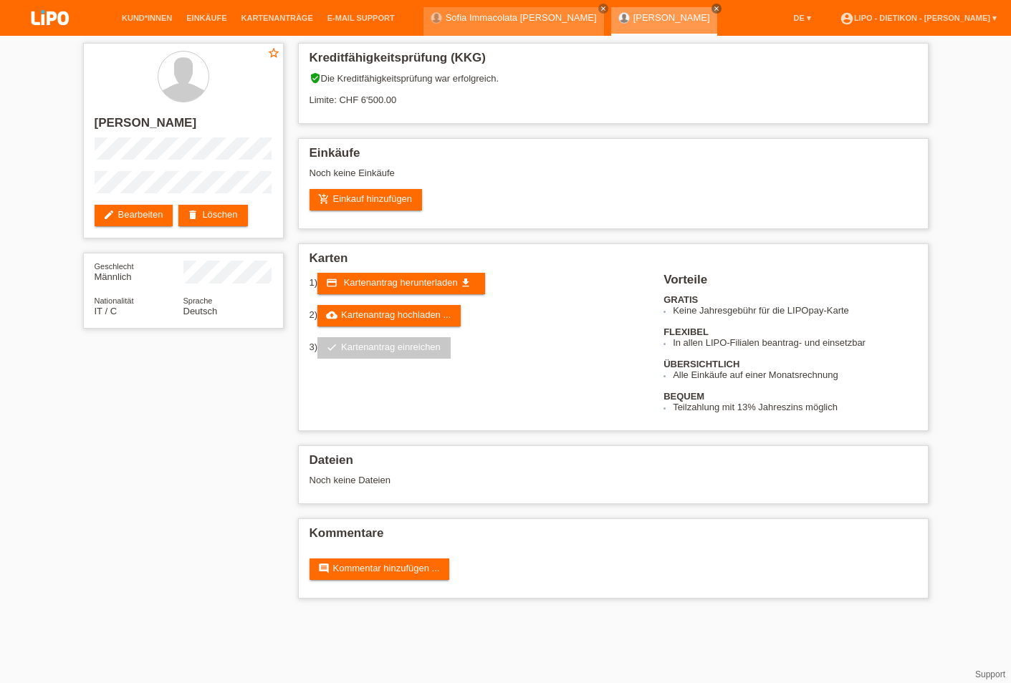
click at [670, 19] on link "[PERSON_NAME]" at bounding box center [671, 17] width 77 height 11
click at [865, 211] on div "add_shopping_cart Einkauf hinzufügen" at bounding box center [612, 199] width 607 height 21
click at [547, 613] on div "Kreditfähigkeitsprüfung (KKG) verified_user Die Kreditfähigkeitsprüfung war erf…" at bounding box center [613, 324] width 645 height 577
click at [3, 203] on div "star_border [PERSON_NAME] edit Bearbeiten delete Löschen Geschlecht Männlich Na…" at bounding box center [505, 324] width 1011 height 577
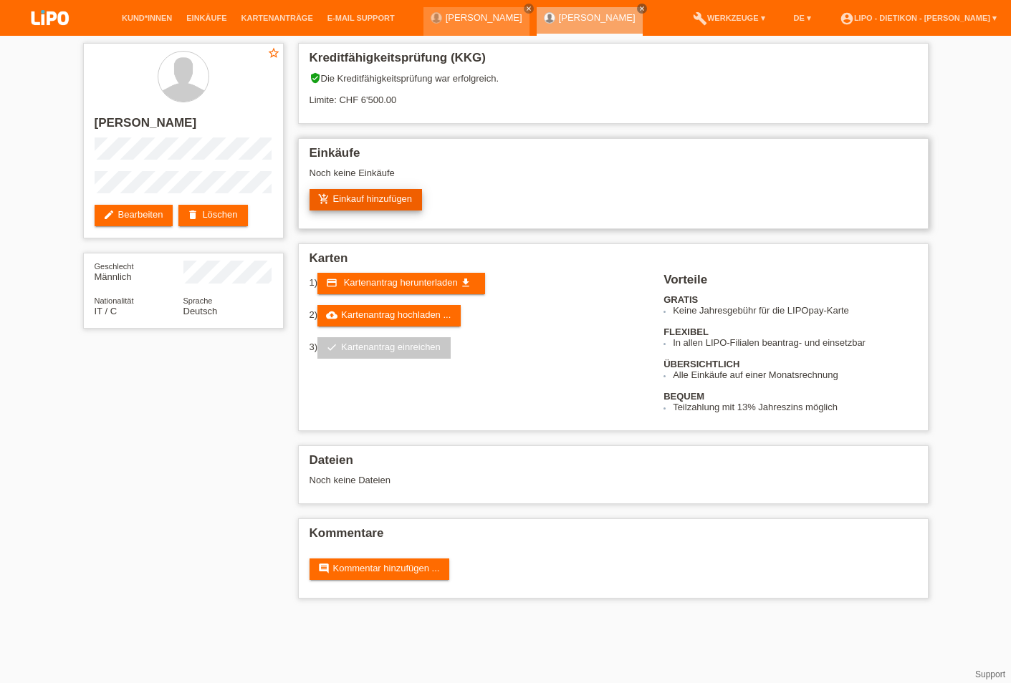
click at [384, 198] on link "add_shopping_cart Einkauf hinzufügen" at bounding box center [365, 199] width 113 height 21
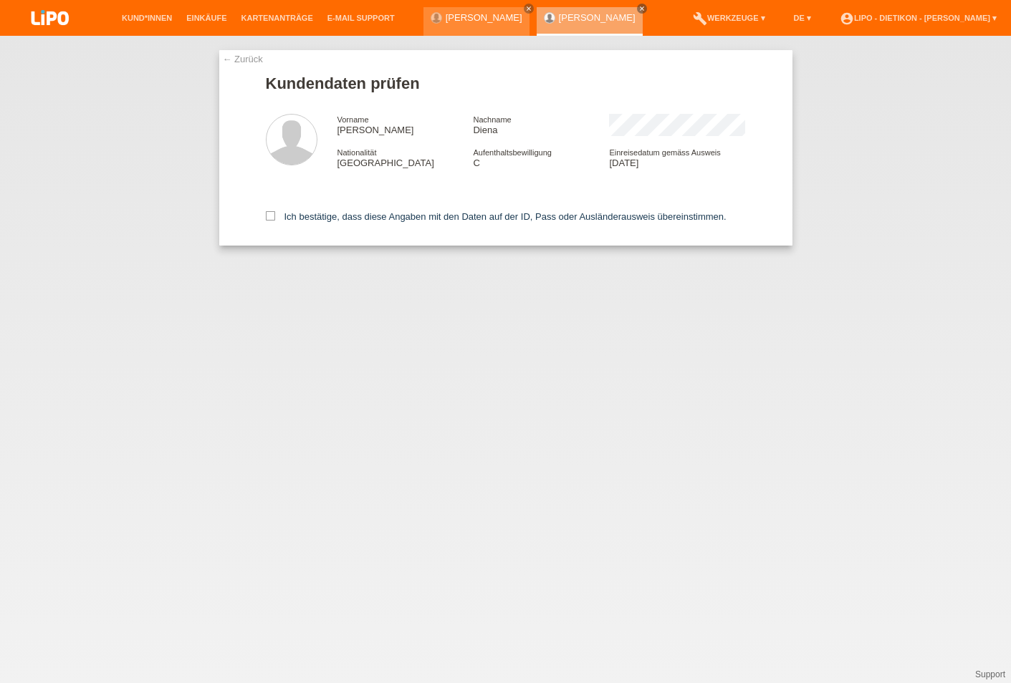
click at [989, 379] on div "← Zurück Kundendaten prüfen Vorname [PERSON_NAME] Nachname Diena Nationalität […" at bounding box center [505, 360] width 1011 height 648
click at [309, 222] on label "Ich bestätige, dass diese Angaben mit den Daten auf der ID, Pass oder Ausländer…" at bounding box center [496, 216] width 461 height 11
click at [275, 221] on input "Ich bestätige, dass diese Angaben mit den Daten auf der ID, Pass oder Ausländer…" at bounding box center [270, 215] width 9 height 9
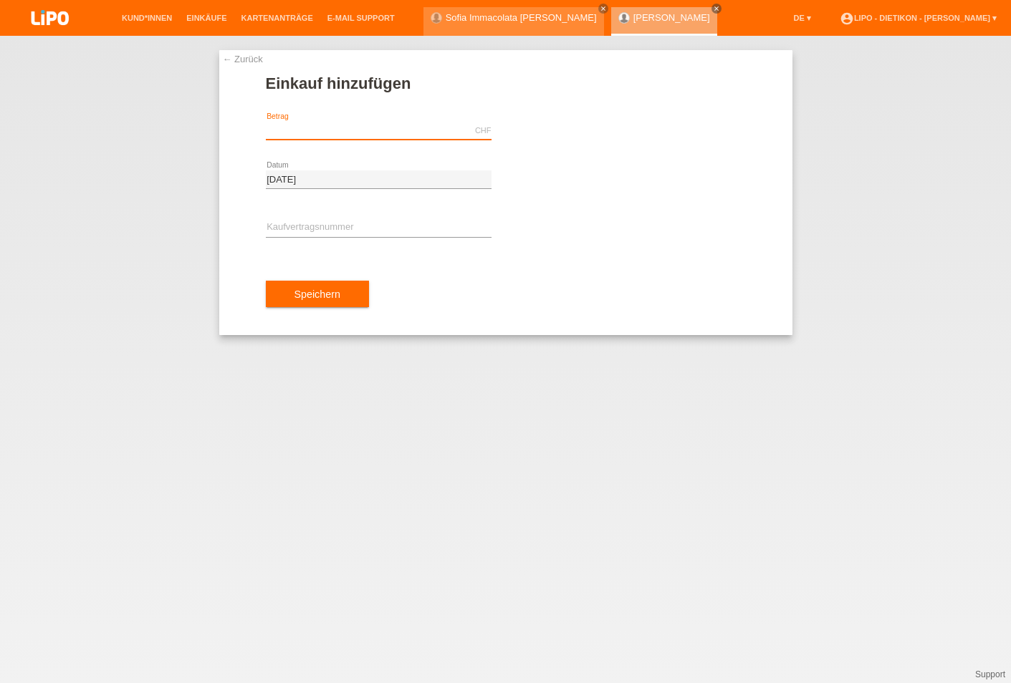
click at [373, 123] on input "text" at bounding box center [379, 131] width 226 height 18
type input "2946.95"
click at [461, 232] on input "text" at bounding box center [379, 228] width 226 height 18
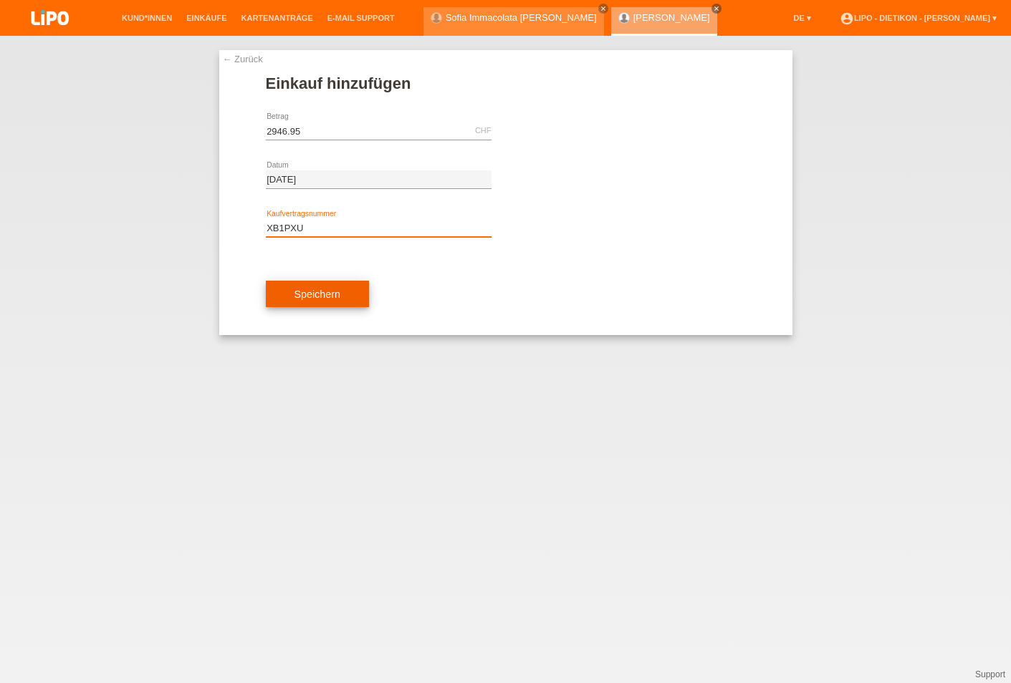
type input "XB1PXU"
click at [295, 308] on button "Speichern" at bounding box center [317, 294] width 103 height 27
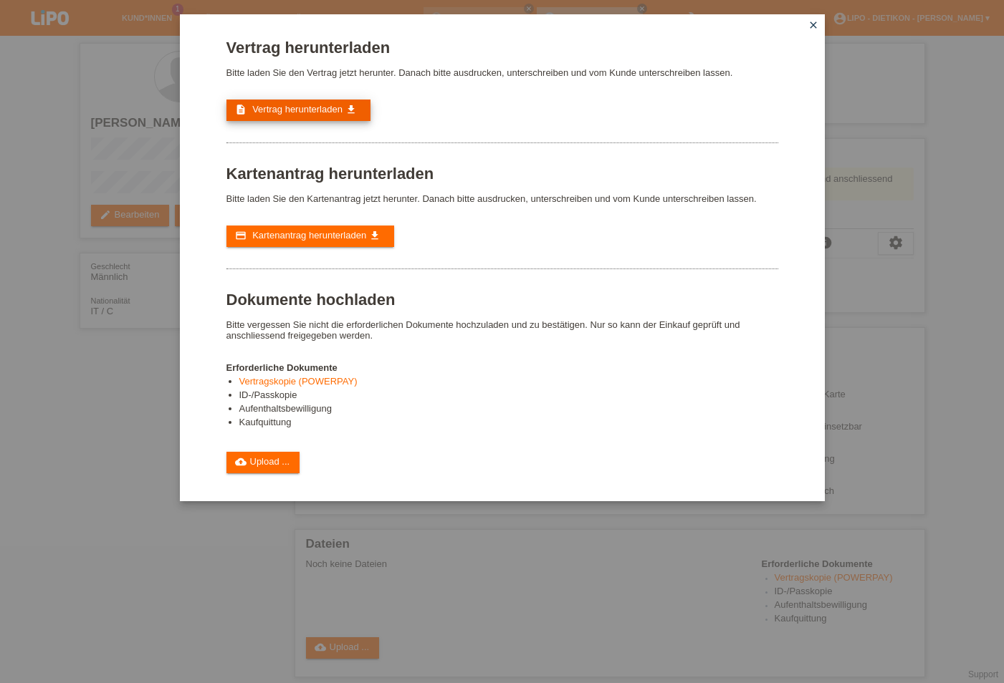
click at [335, 115] on span "Vertrag herunterladen" at bounding box center [297, 109] width 90 height 11
click at [310, 241] on span "Kartenantrag herunterladen" at bounding box center [309, 235] width 114 height 11
click at [293, 474] on link "cloud_upload Upload ..." at bounding box center [263, 462] width 74 height 21
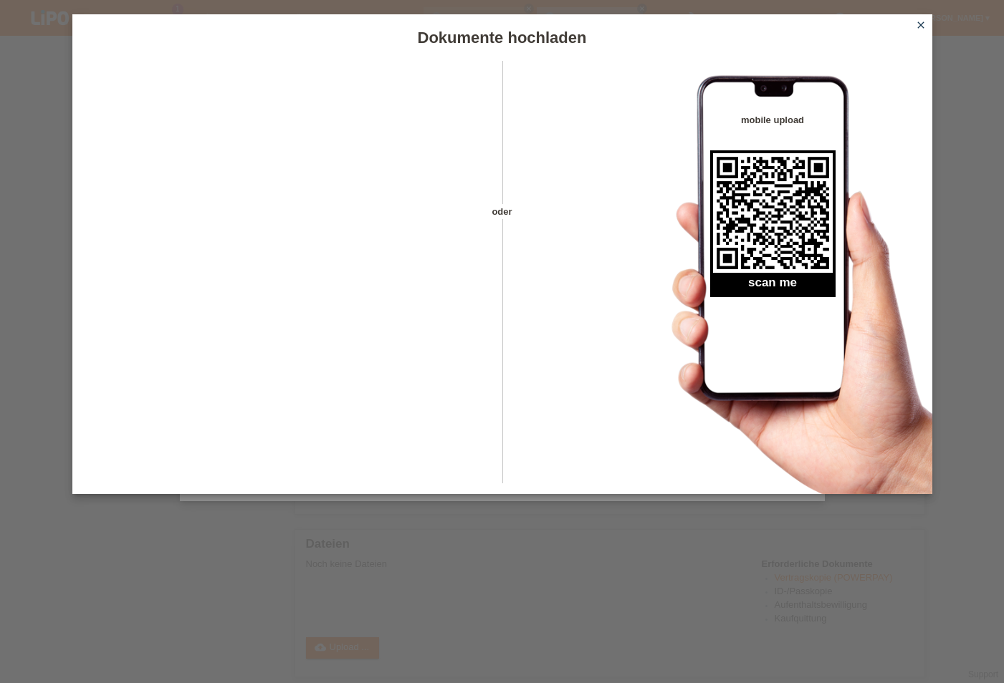
drag, startPoint x: 923, startPoint y: 21, endPoint x: 822, endPoint y: 110, distance: 134.5
click at [924, 22] on icon "close" at bounding box center [920, 24] width 11 height 11
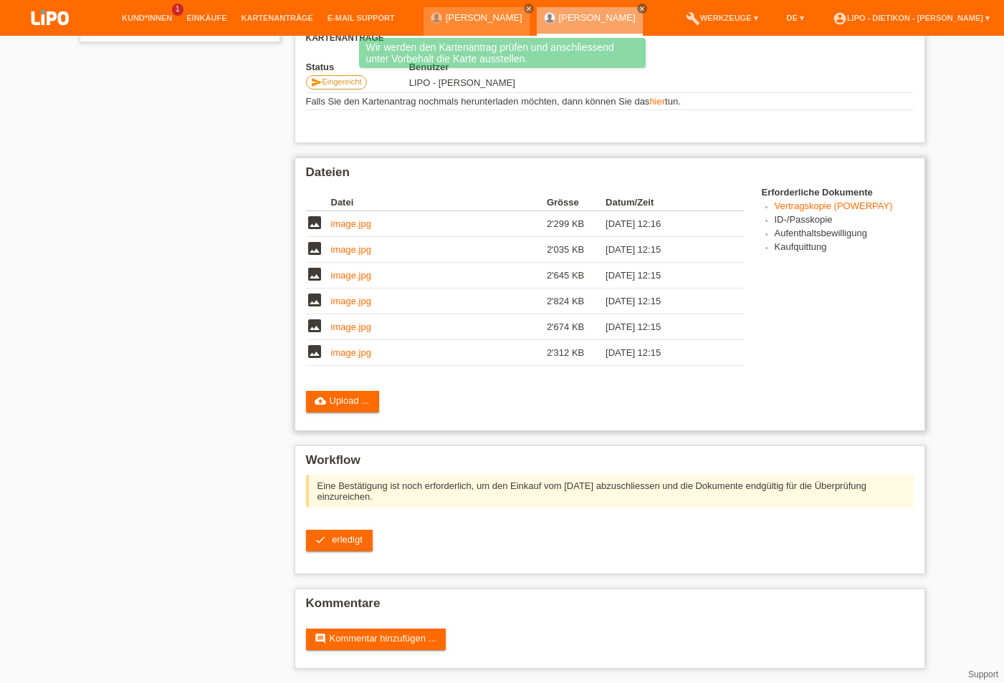
scroll to position [300, 0]
click at [370, 534] on link "check erledigt" at bounding box center [339, 540] width 67 height 21
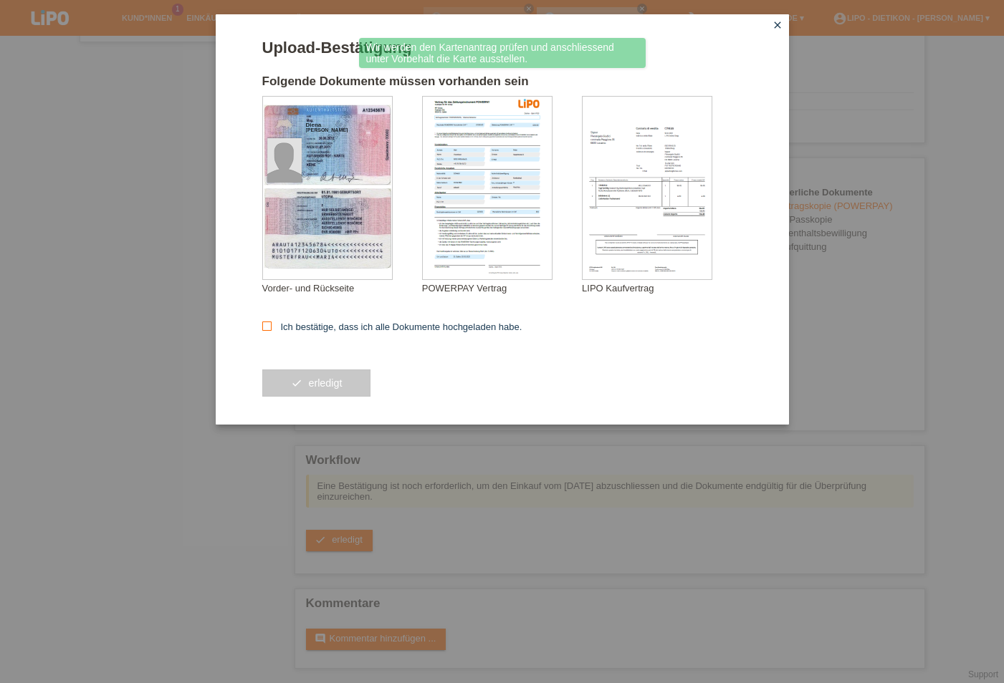
click at [366, 325] on label "Ich bestätige, dass ich alle Dokumente hochgeladen habe." at bounding box center [392, 327] width 260 height 11
click at [272, 325] on input "Ich bestätige, dass ich alle Dokumente hochgeladen habe." at bounding box center [266, 326] width 9 height 9
checkbox input "true"
click at [368, 383] on button "check erledigt" at bounding box center [316, 383] width 109 height 27
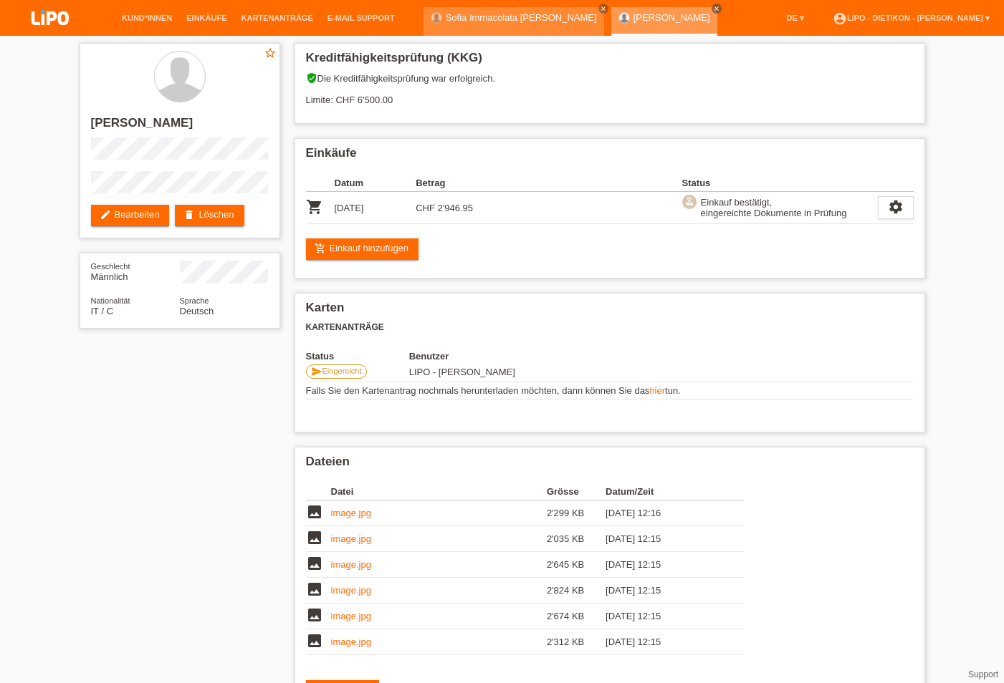
drag, startPoint x: 721, startPoint y: 11, endPoint x: 701, endPoint y: 16, distance: 20.5
click at [720, 11] on icon "close" at bounding box center [716, 8] width 7 height 7
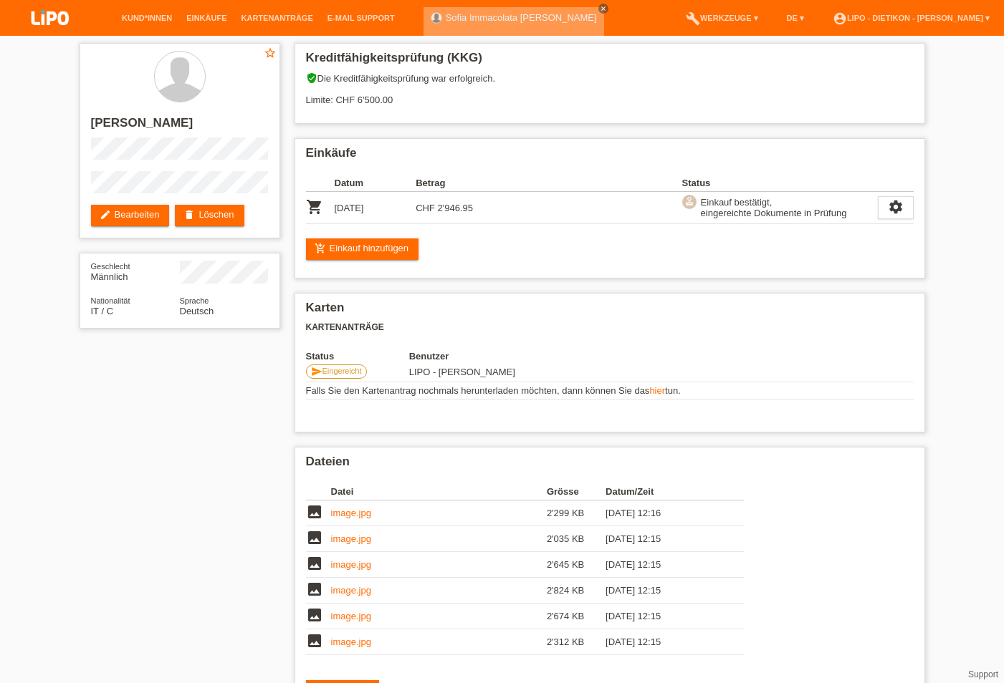
click at [607, 8] on icon "close" at bounding box center [603, 8] width 7 height 7
